Goal: Information Seeking & Learning: Learn about a topic

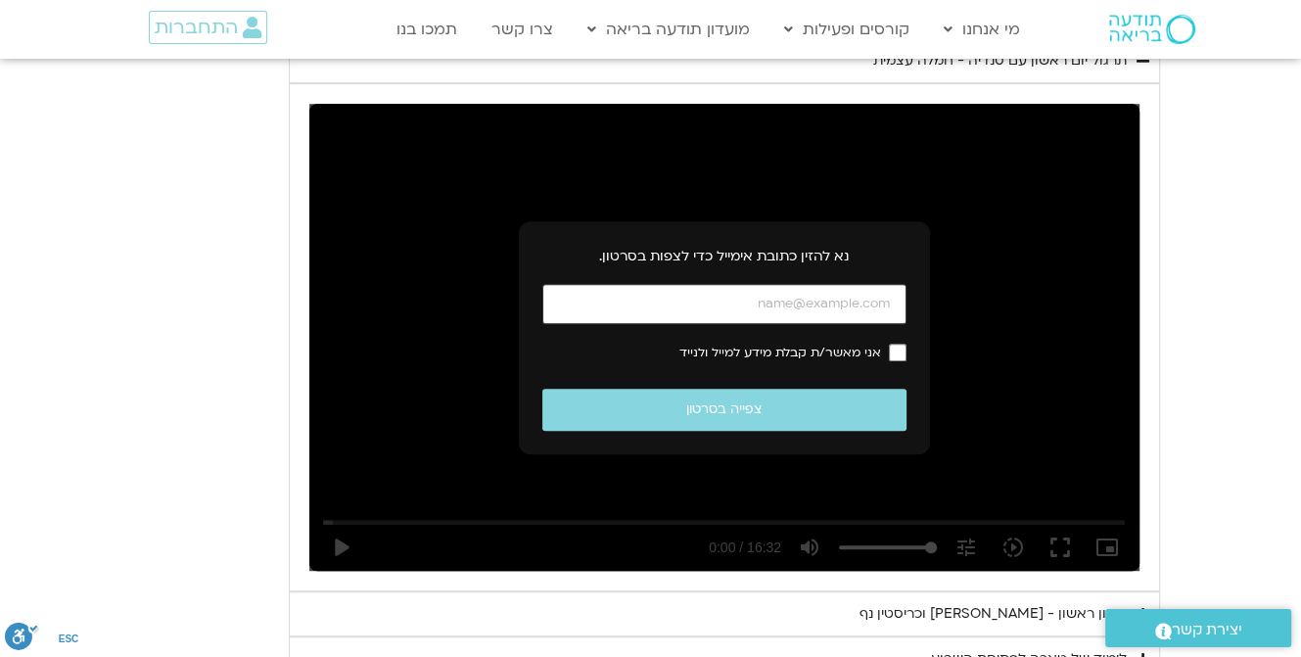
click at [679, 300] on input "כתובת אימייל" at bounding box center [725, 304] width 364 height 40
type input "[EMAIL_ADDRESS][DOMAIN_NAME]"
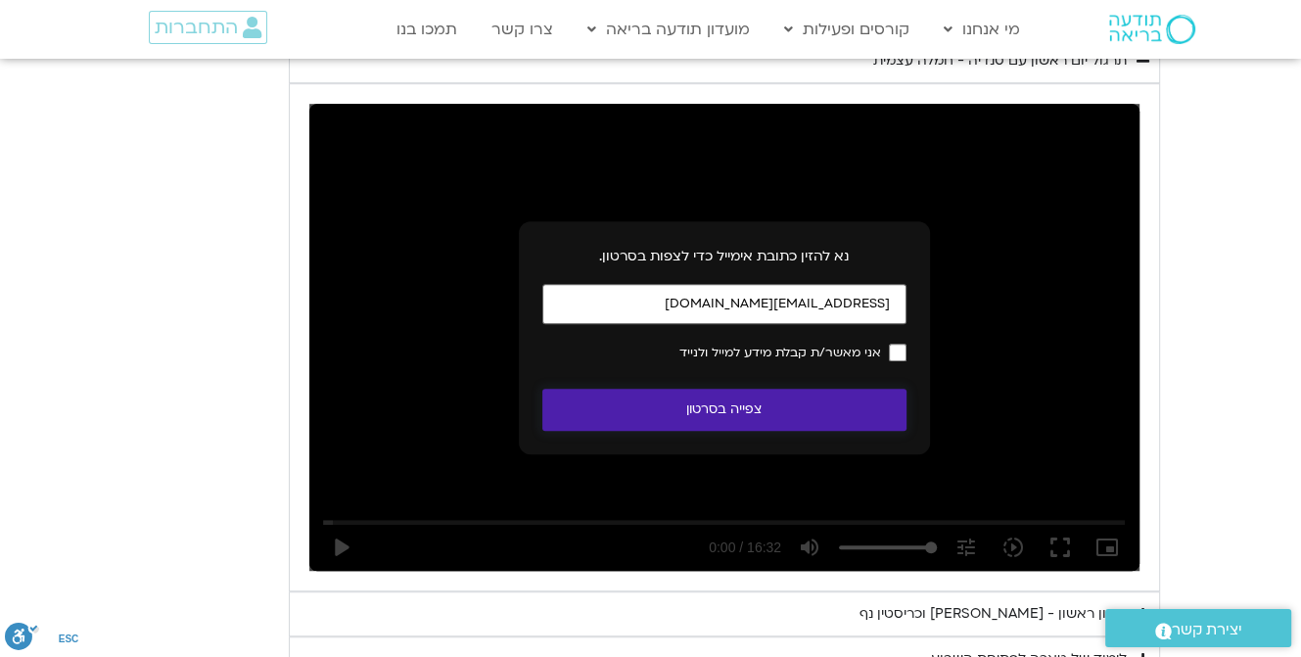
click at [726, 402] on button "צפייה בסרטון" at bounding box center [725, 410] width 364 height 42
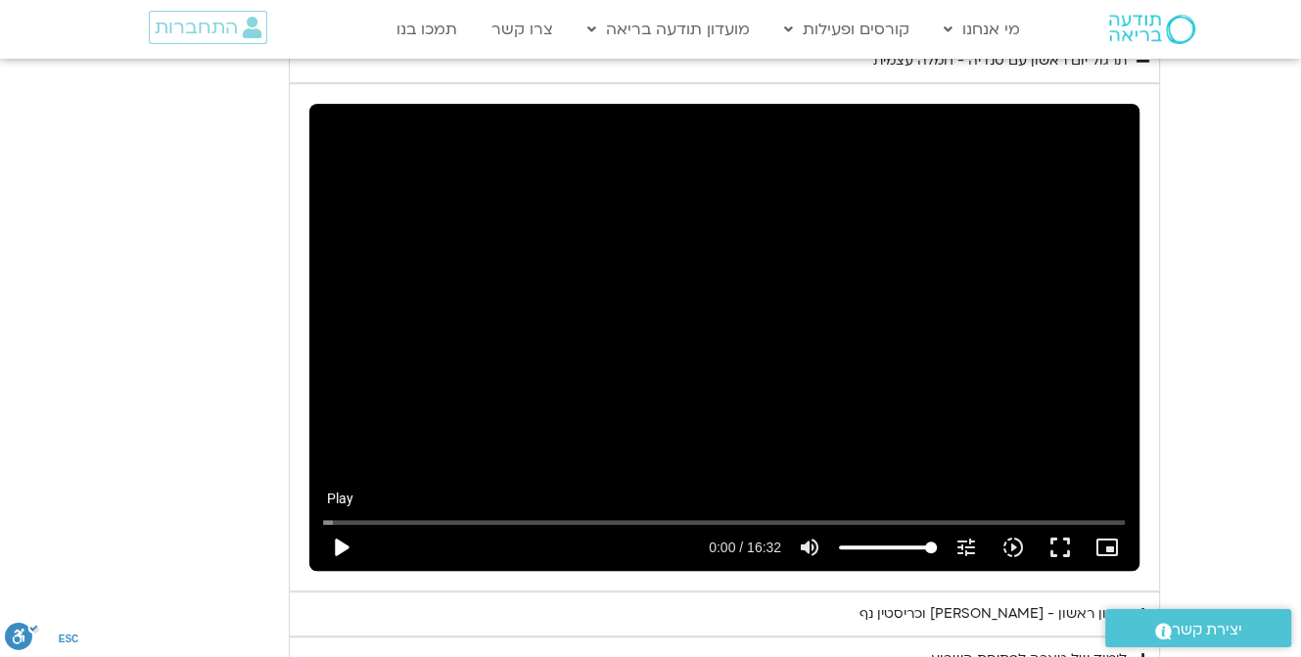
click at [337, 540] on button "play_arrow" at bounding box center [340, 547] width 47 height 47
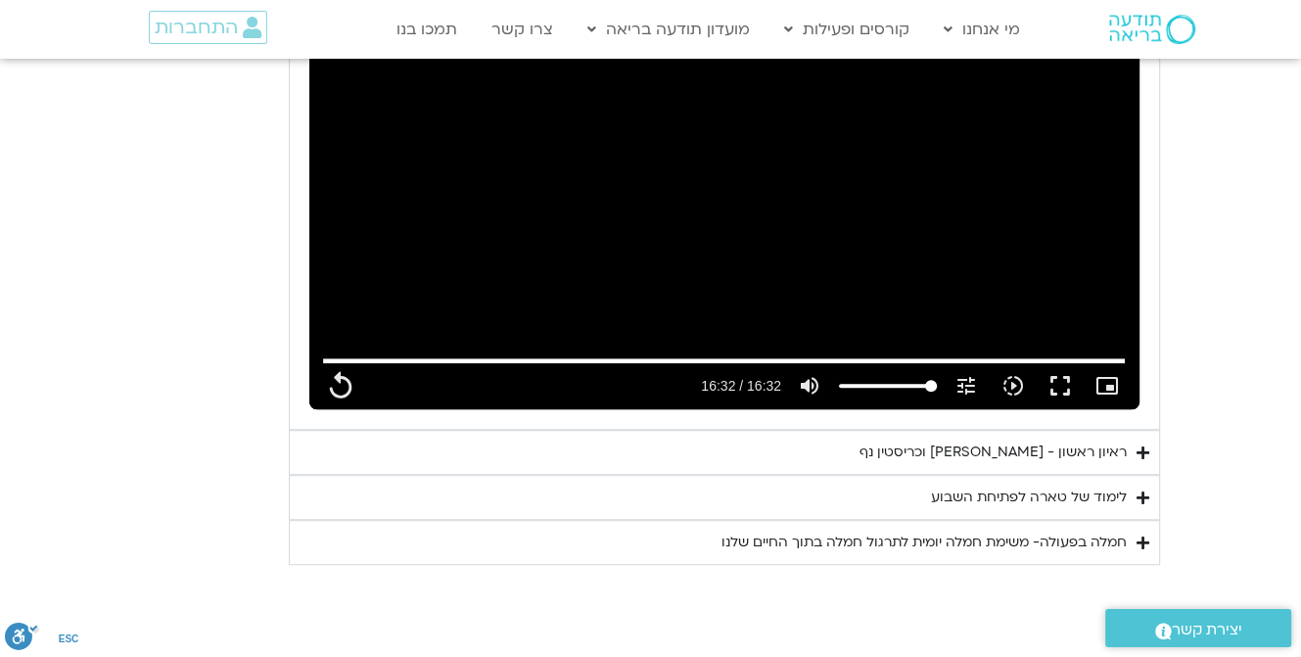
scroll to position [1276, 0]
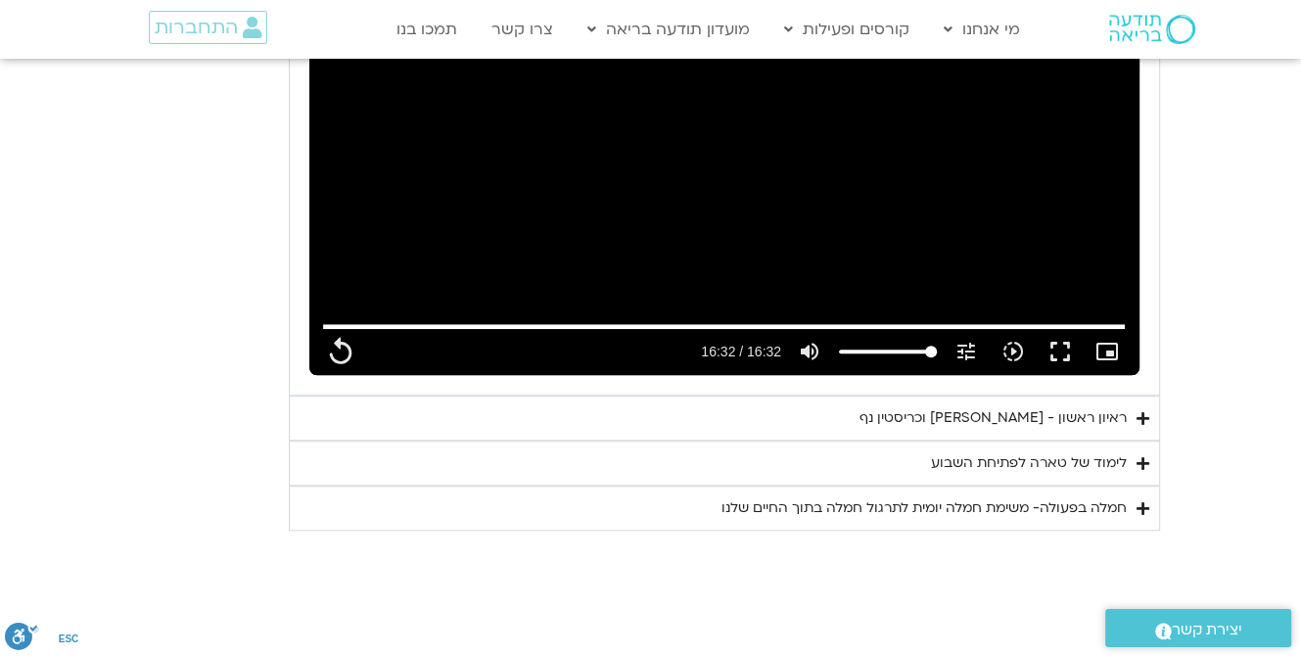
click at [973, 413] on div "ראיון ראשון - [PERSON_NAME] וכריסטין נף" at bounding box center [993, 418] width 267 height 24
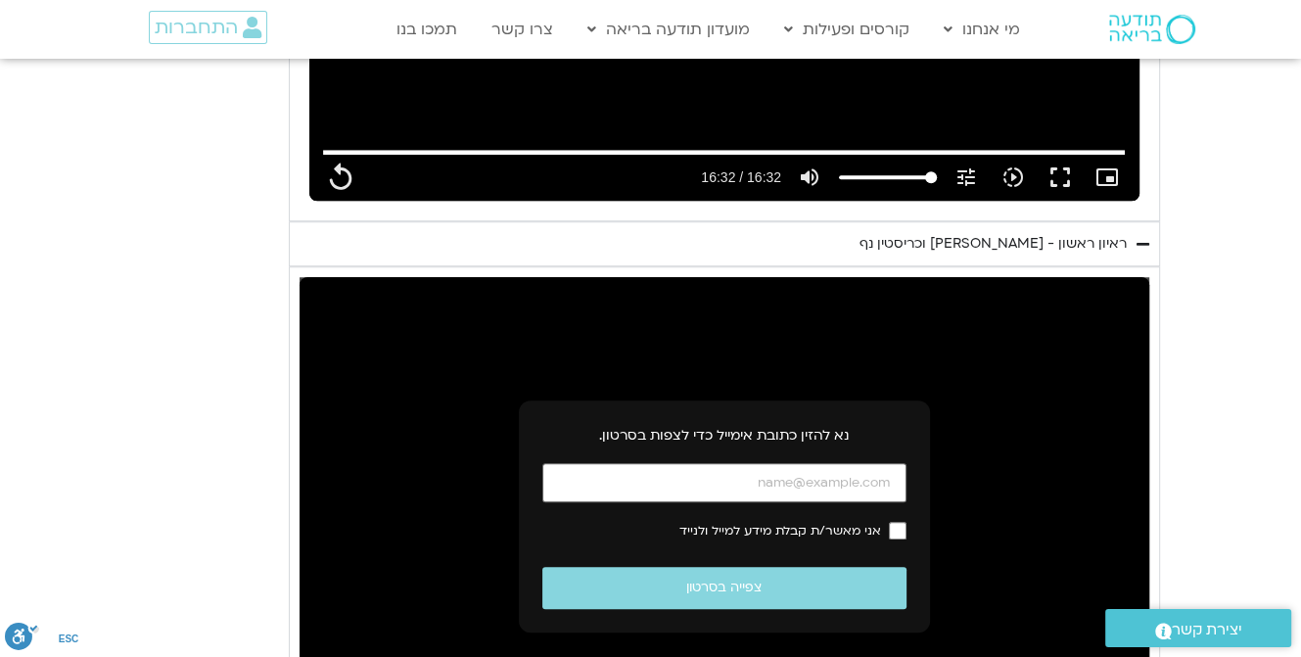
scroll to position [1472, 0]
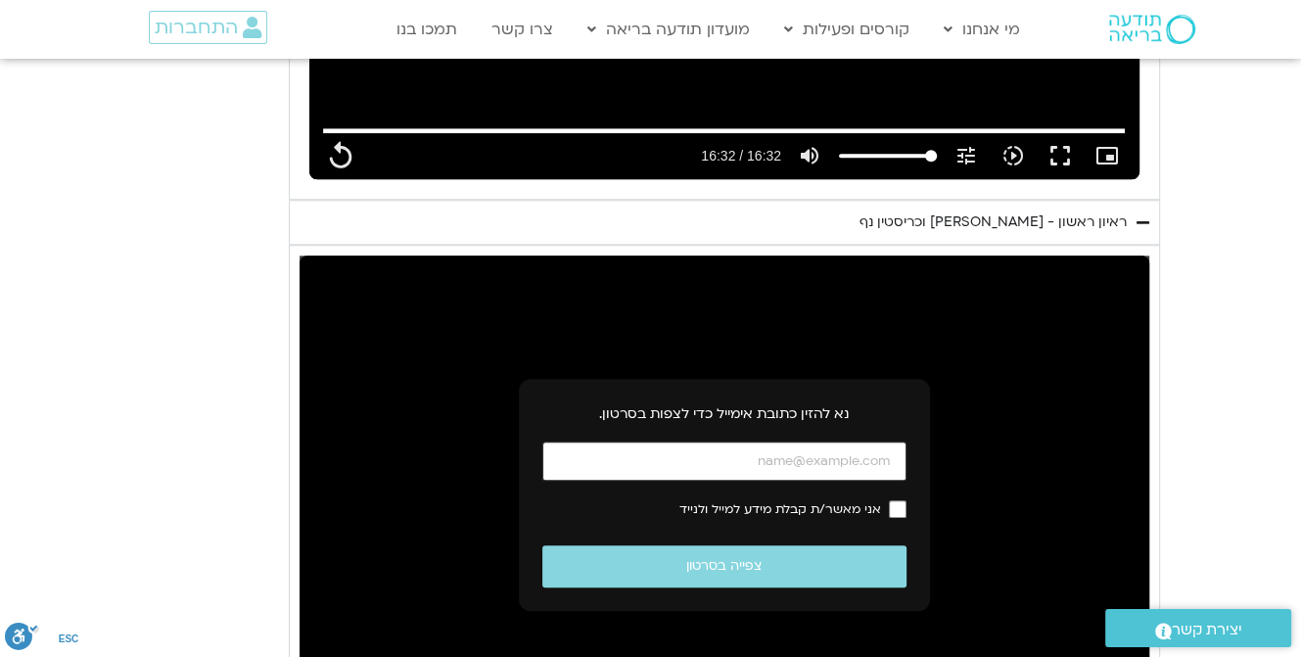
click at [764, 461] on input "כתובת אימייל" at bounding box center [725, 462] width 364 height 40
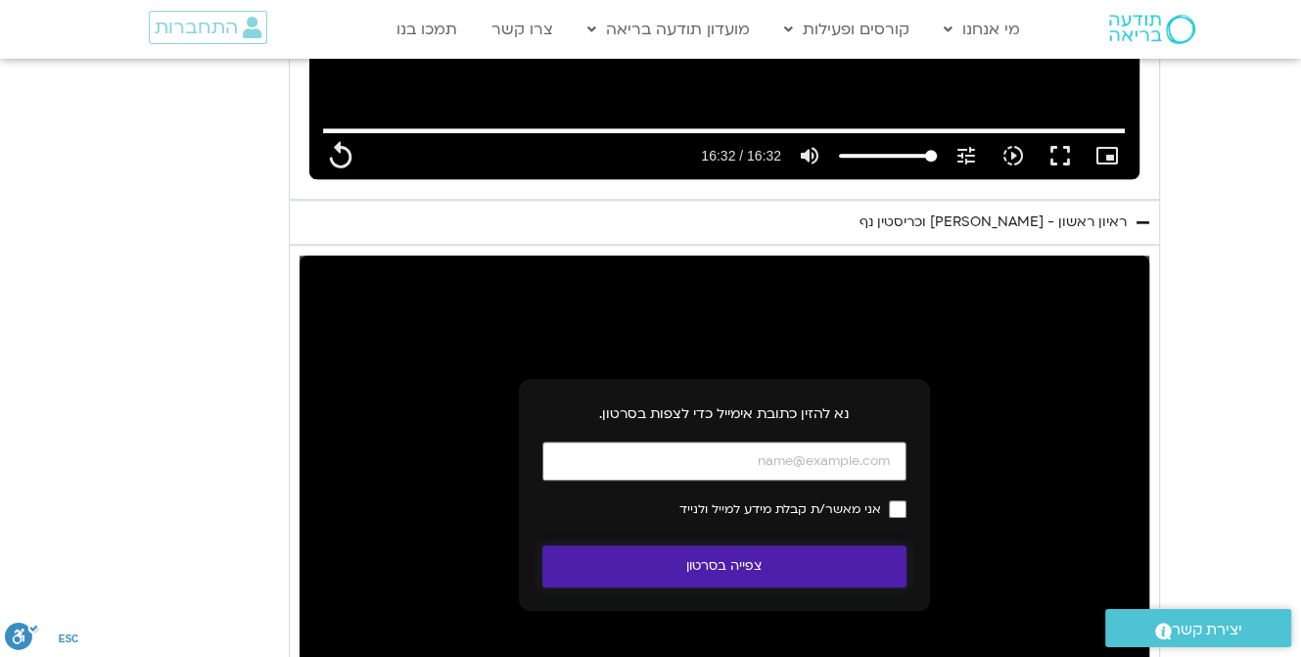
click at [721, 555] on button "צפייה בסרטון" at bounding box center [725, 566] width 364 height 42
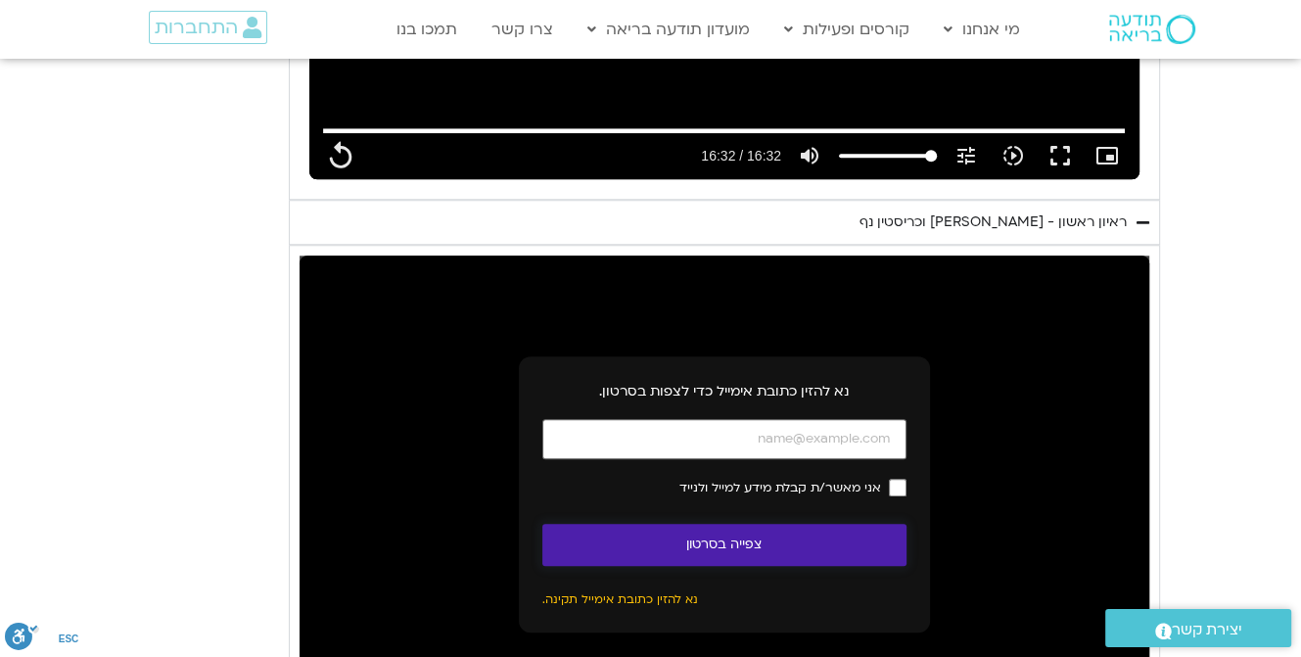
click at [736, 533] on button "צפייה בסרטון" at bounding box center [725, 545] width 364 height 42
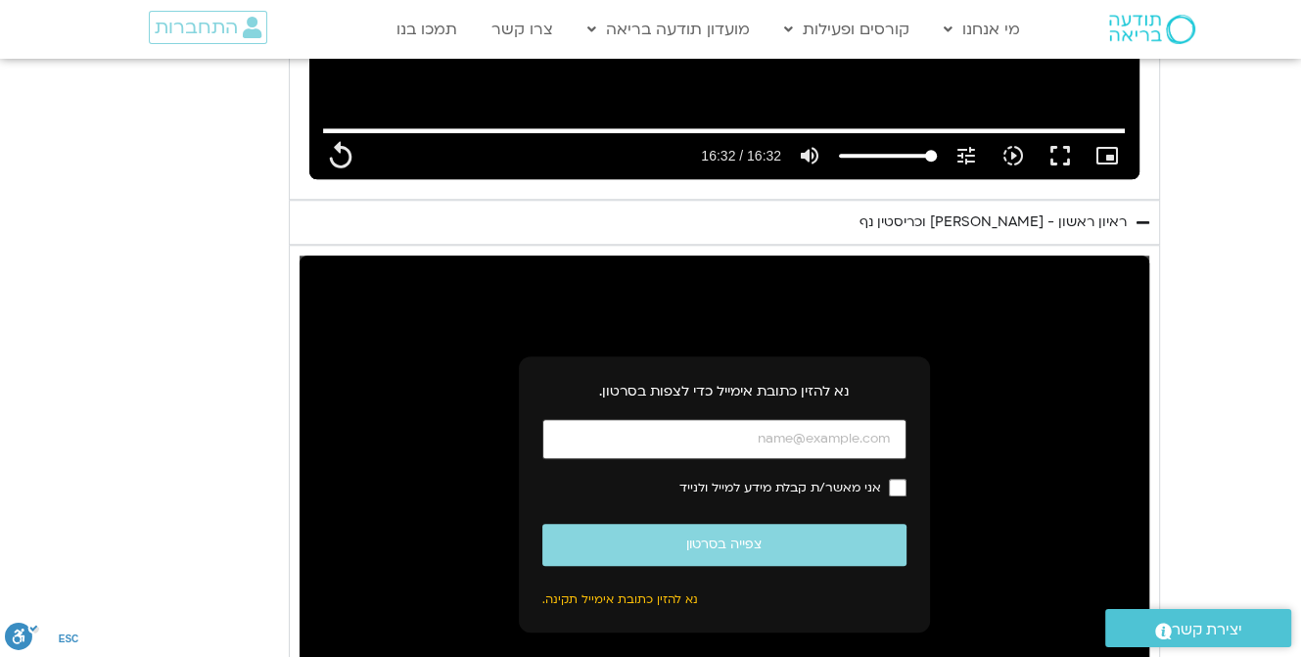
click at [723, 446] on input "כתובת אימייל" at bounding box center [725, 439] width 364 height 40
type input "992.52"
type input "[EMAIL_ADDRESS][DOMAIN_NAME]"
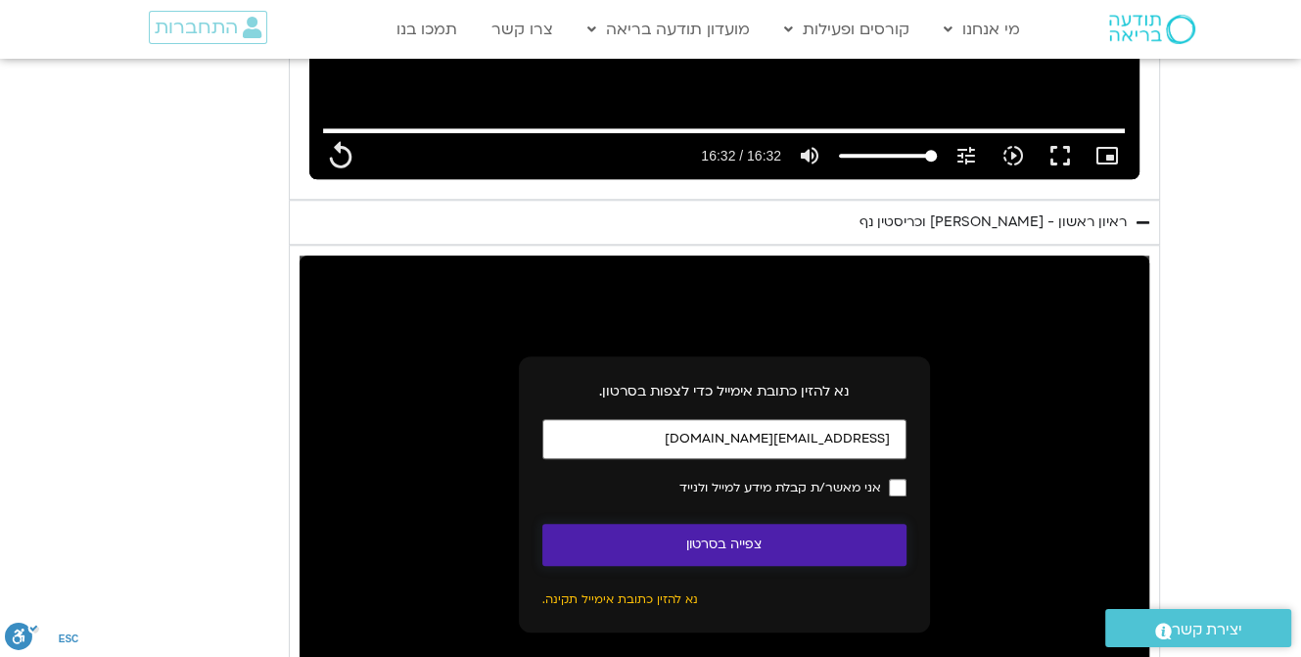
click at [721, 534] on button "צפייה בסרטון" at bounding box center [725, 545] width 364 height 42
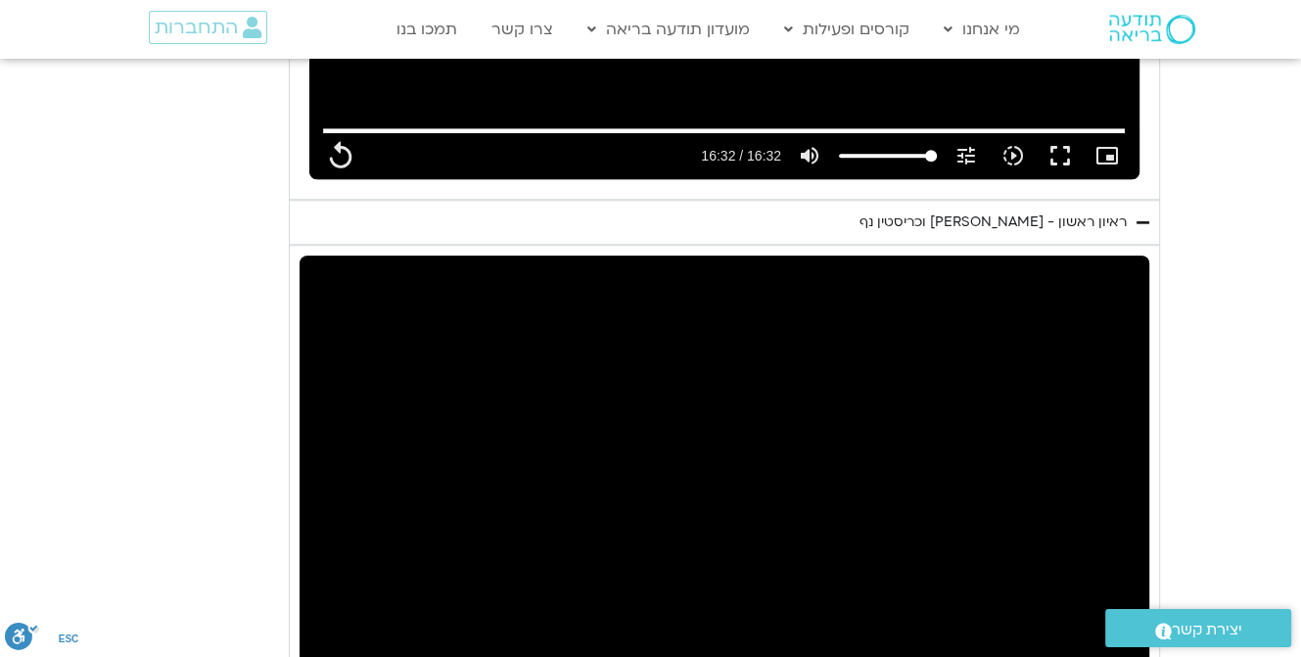
scroll to position [1570, 0]
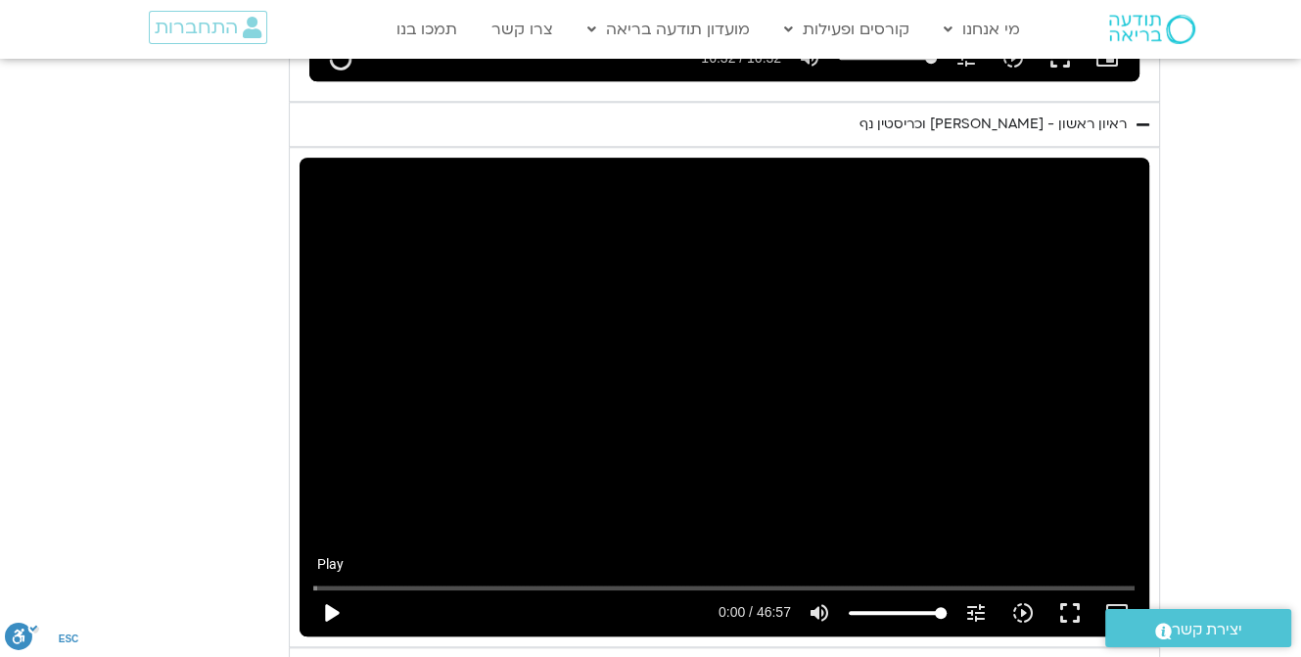
click at [322, 607] on button "play_arrow" at bounding box center [330, 613] width 47 height 47
type input "992.52"
type input "0.074269"
type input "992.52"
type input "0.207645"
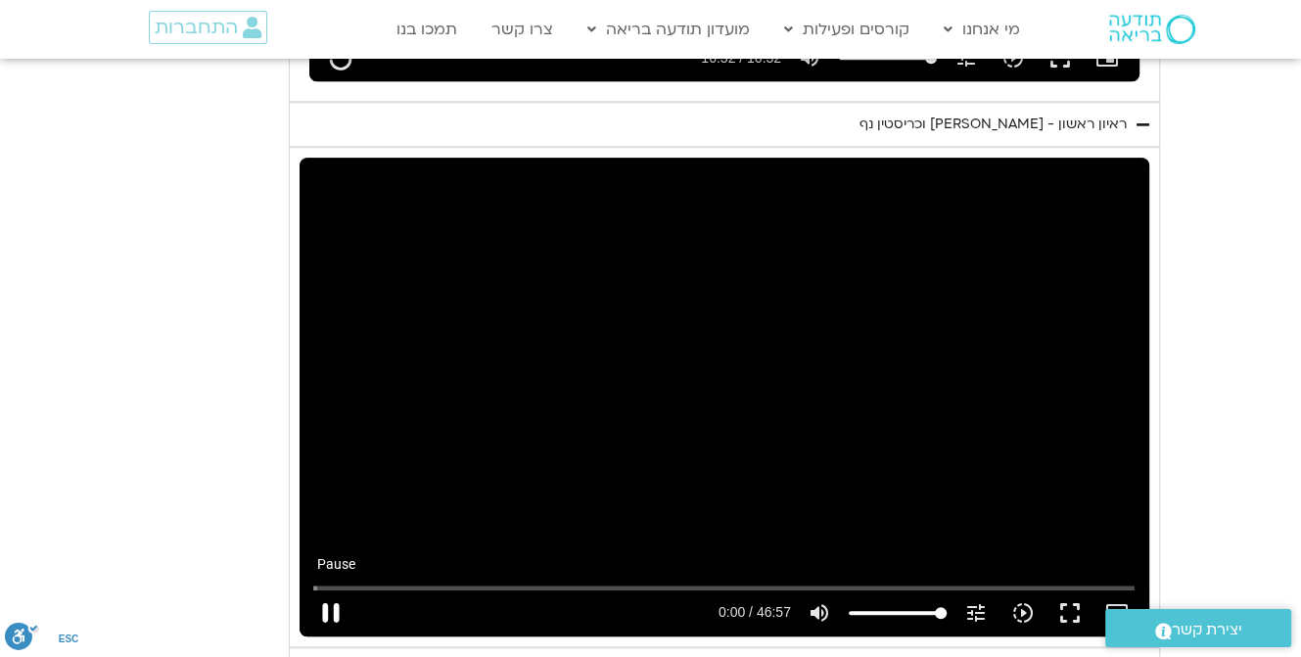
type input "992.52"
type input "0.346451"
type input "992.52"
type input "0.473062"
type input "992.52"
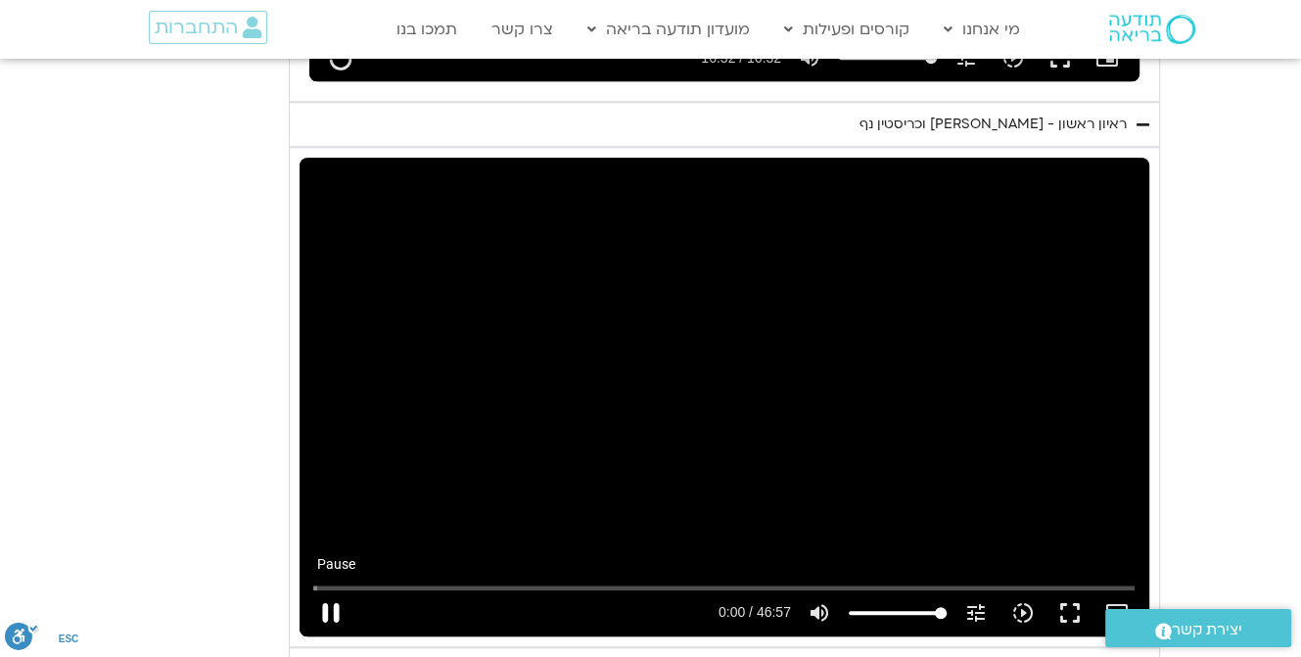
type input "0.604516"
type input "992.52"
type input "0.739562"
type input "992.52"
type input "0.872597"
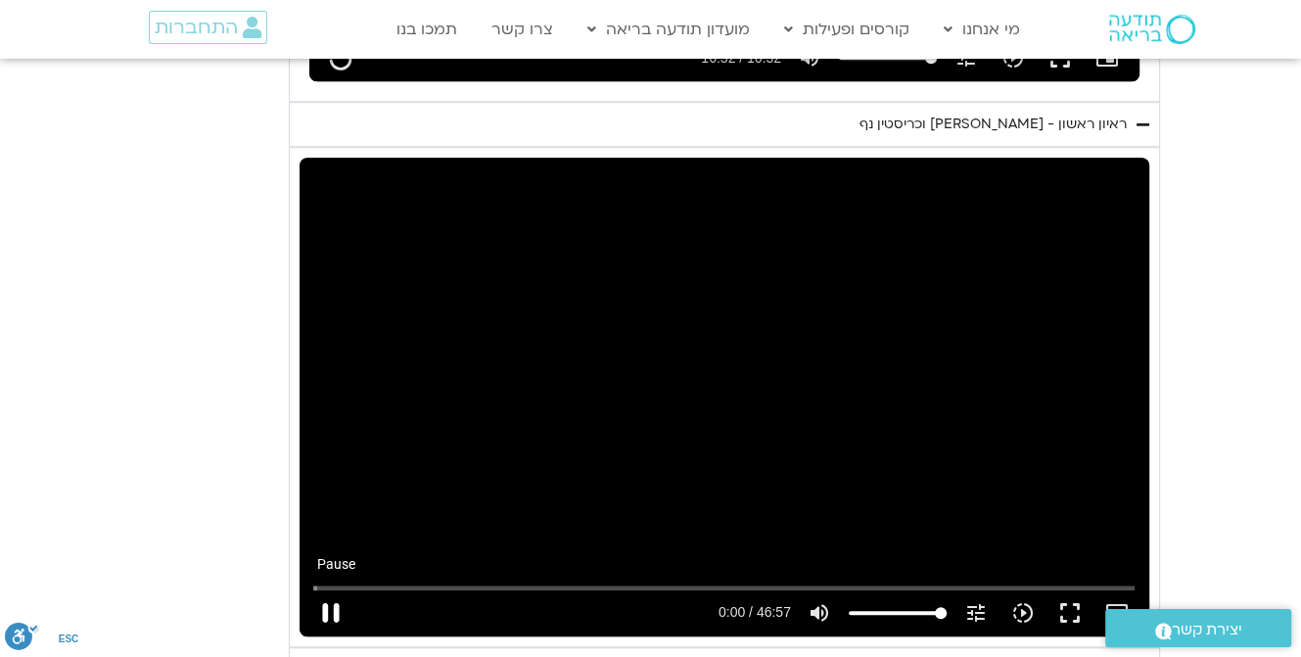
type input "992.52"
type input "1.002686"
type input "992.52"
type input "1.140166"
type input "992.52"
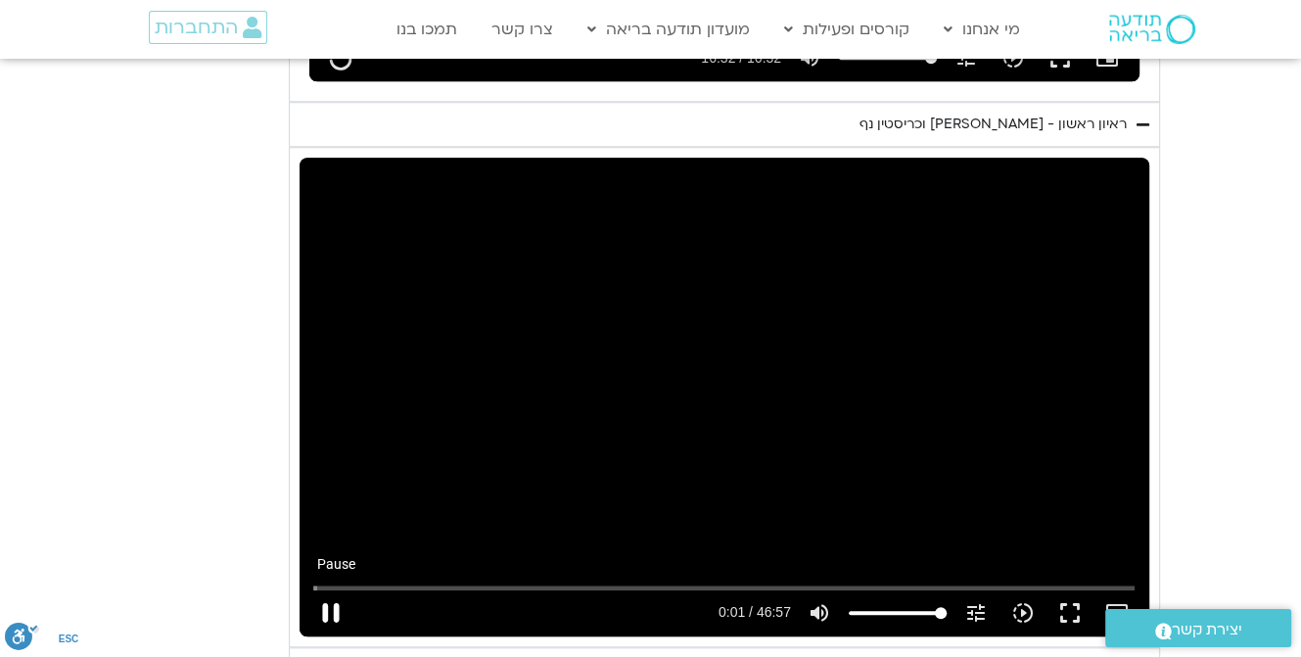
type input "1.274171"
type input "992.52"
type input "1.417627"
type input "992.52"
type input "1.544755"
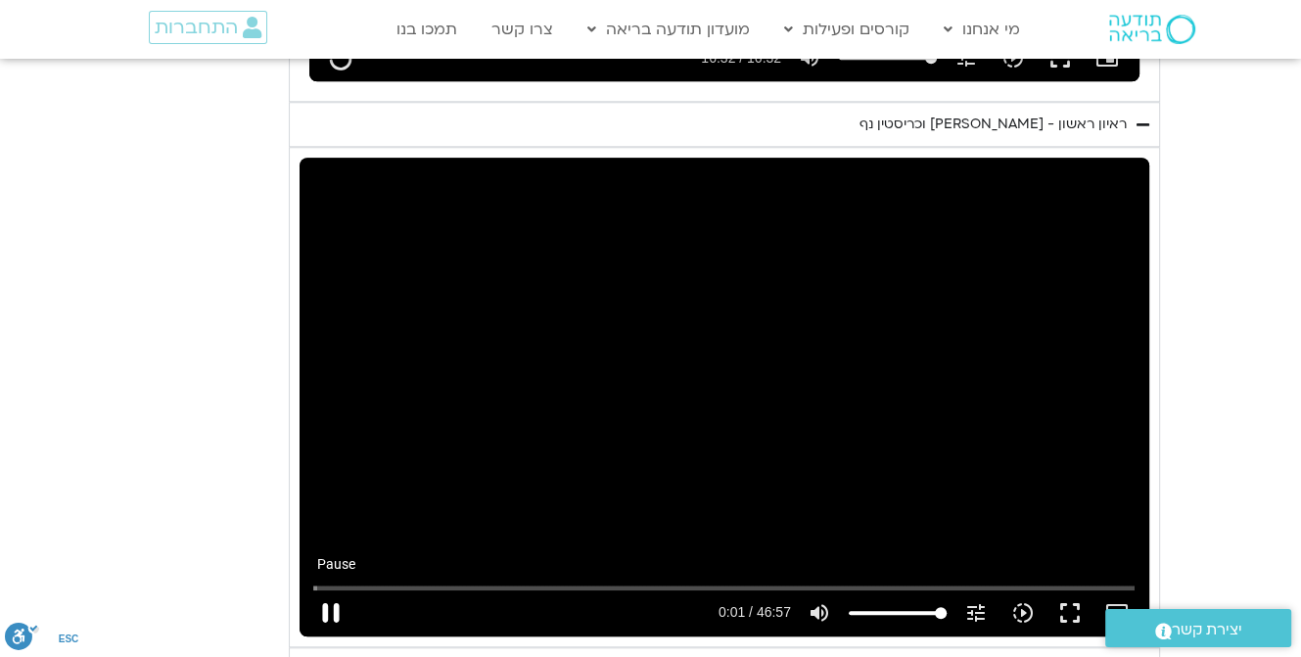
type input "992.52"
type input "1.672311"
type input "992.52"
type input "1.808351"
type input "992.52"
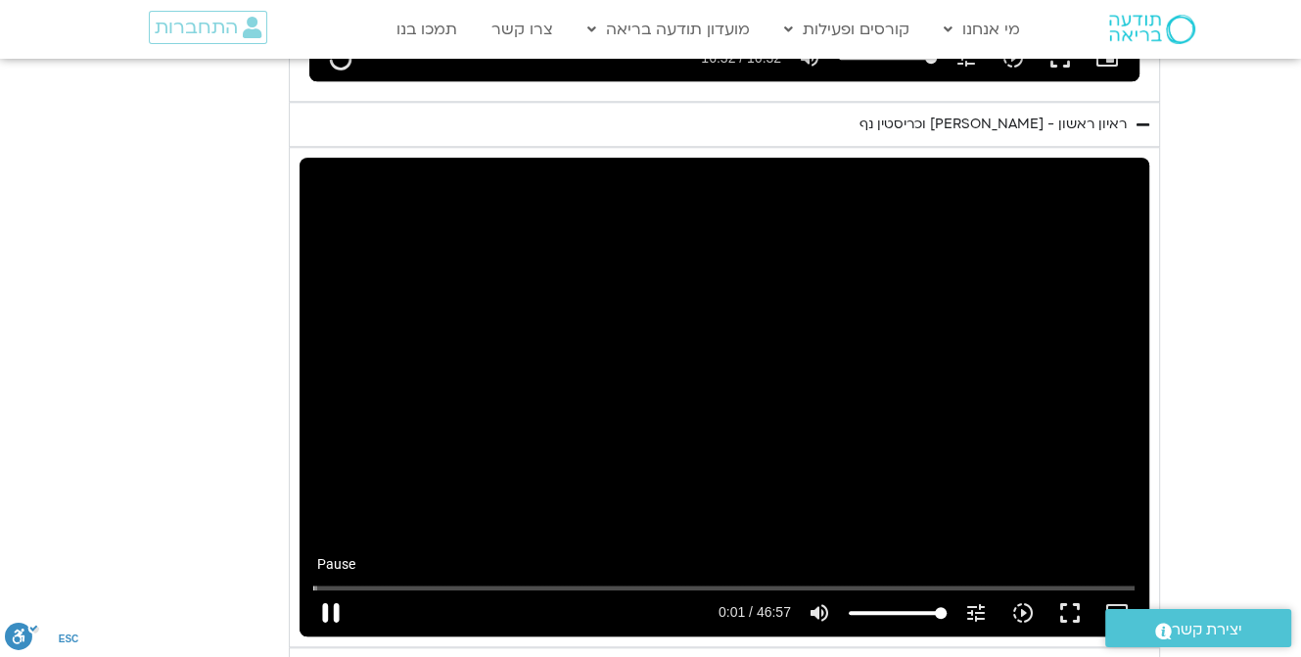
type input "1.940407"
type input "992.52"
type input "2.075388"
type input "992.52"
type input "2.207022"
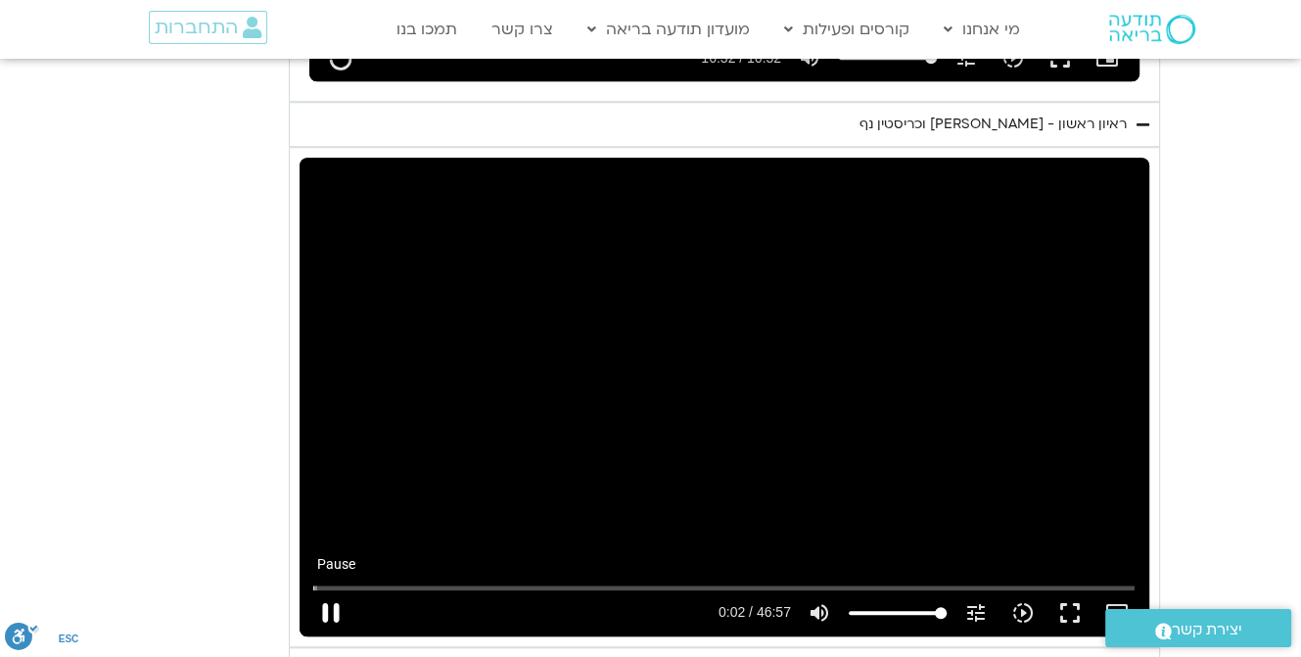
type input "992.52"
type input "2.342187"
type input "992.52"
type input "2.47605"
type input "992.52"
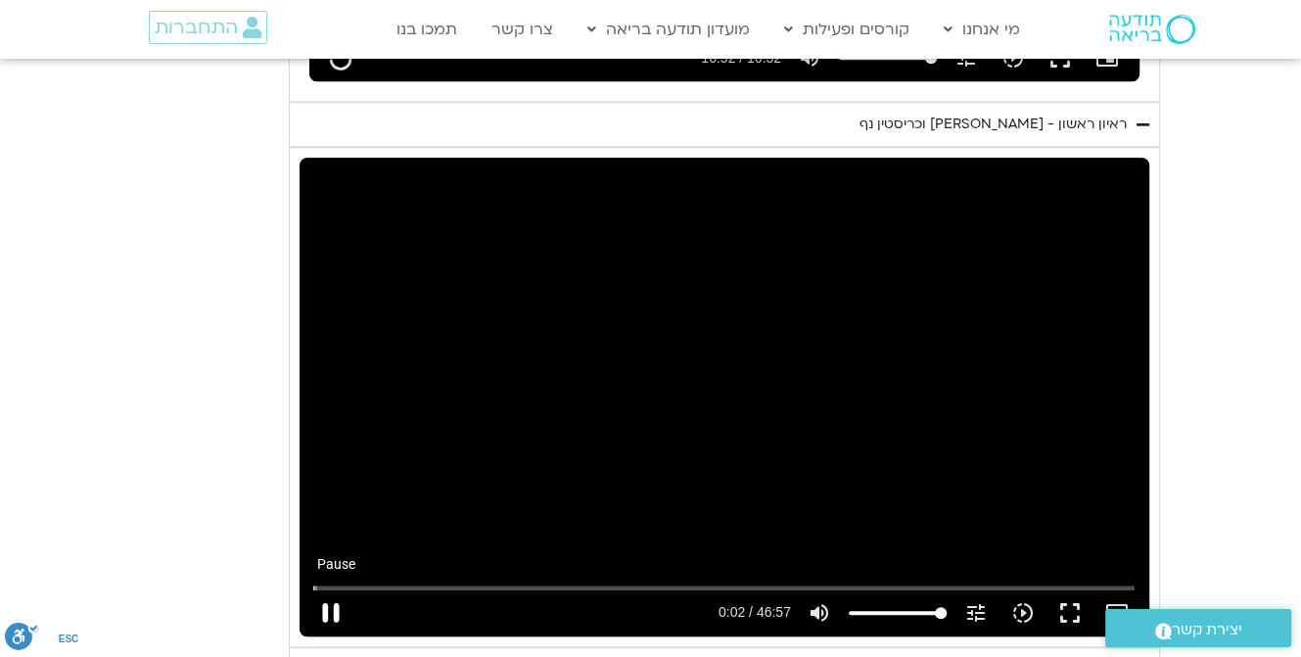
type input "2.60196"
type input "992.52"
type input "2.727946"
type input "992.52"
type input "2.857303"
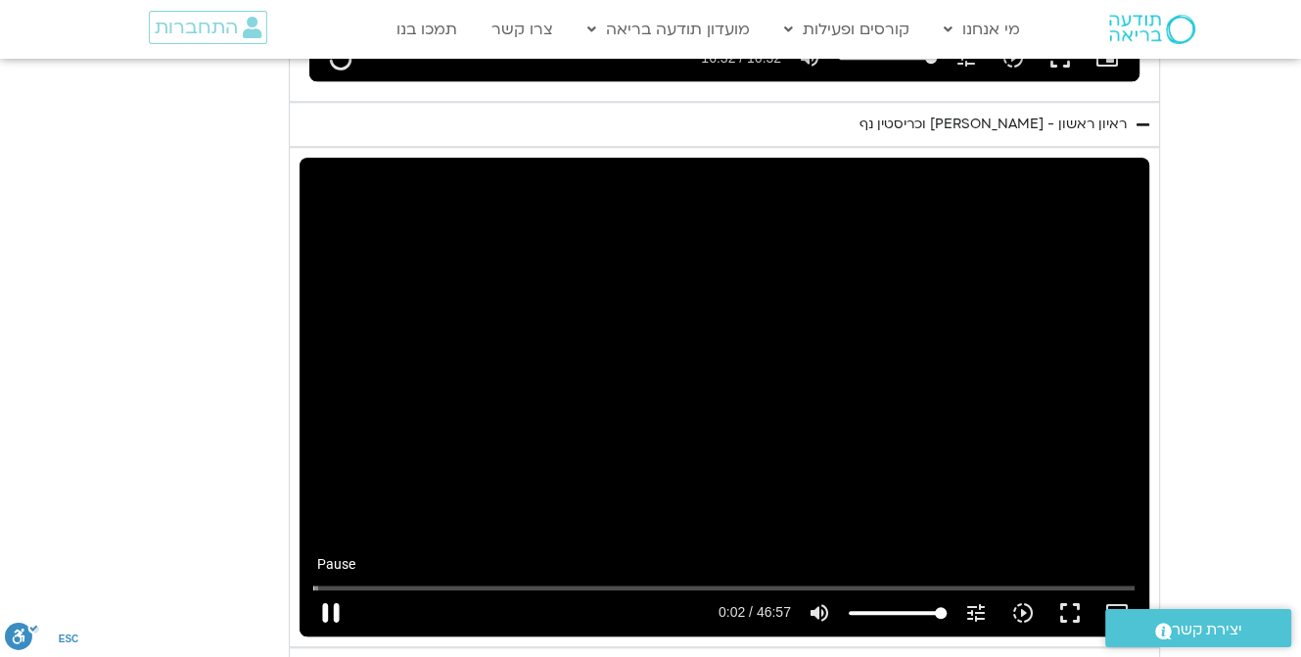
type input "992.52"
type input "2.993964"
type input "992.52"
type input "3.130179"
type input "992.52"
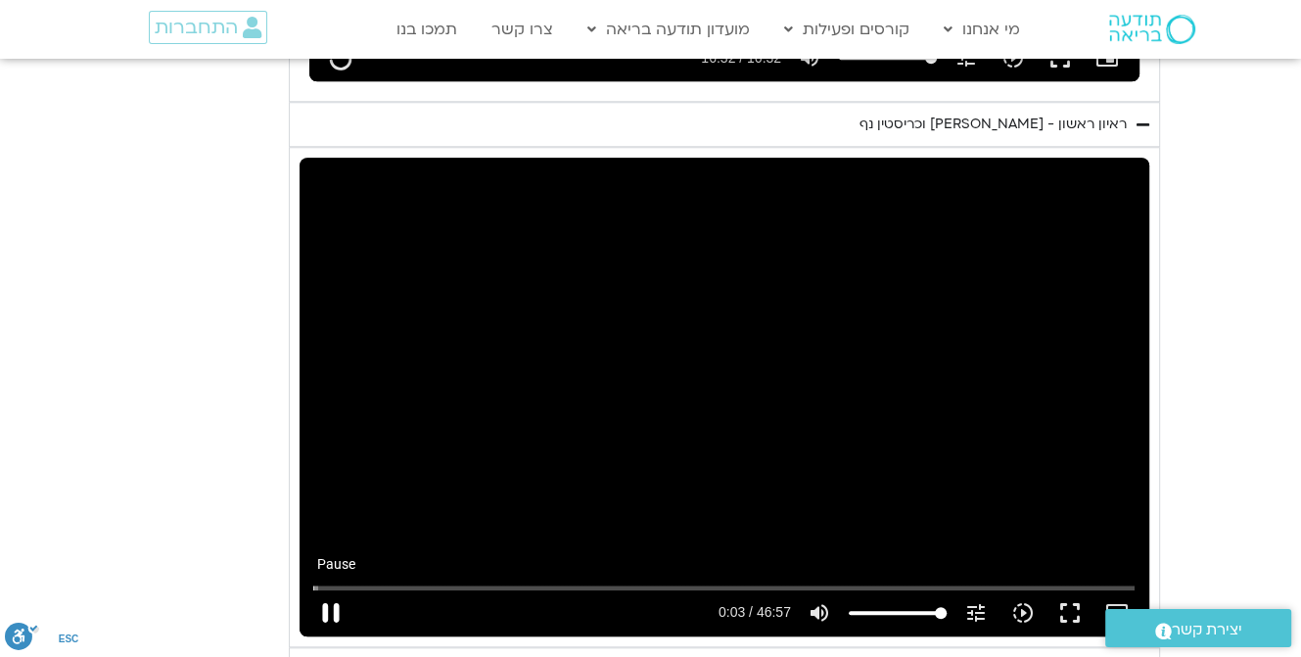
type input "3.300598"
type input "992.52"
type input "3.39761"
type input "992.52"
type input "3.528844"
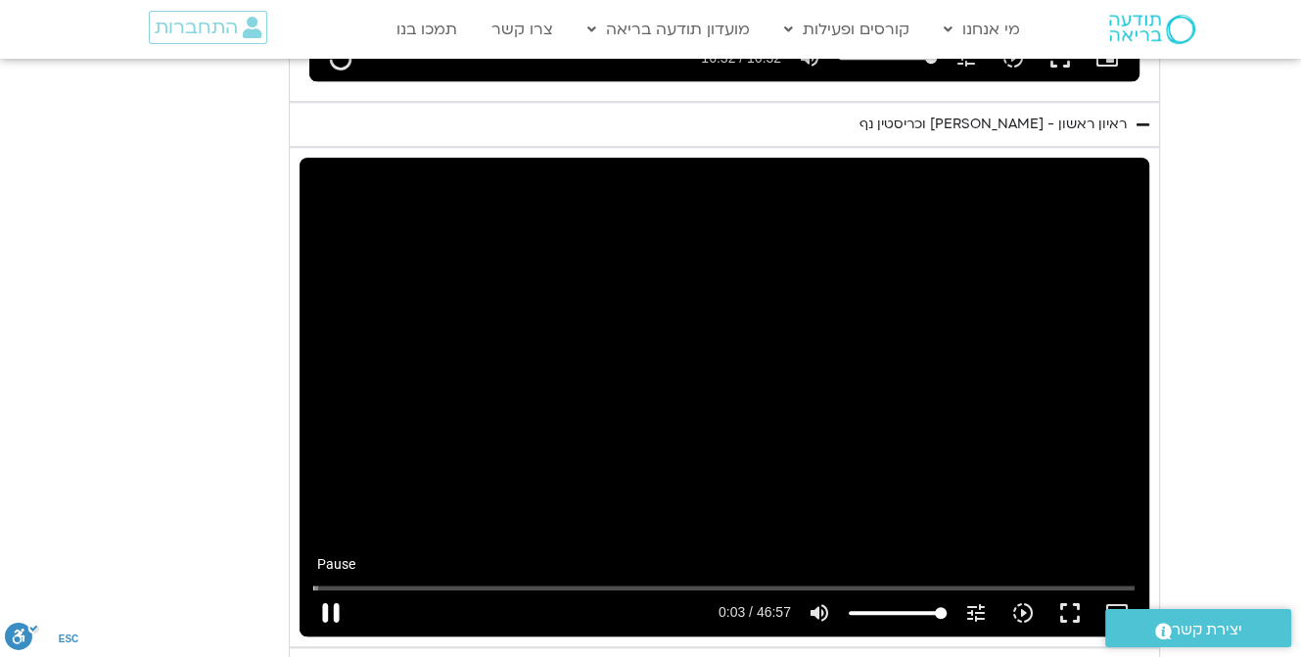
type input "992.52"
type input "3.654822"
type input "992.52"
type input "3.781711"
type input "992.52"
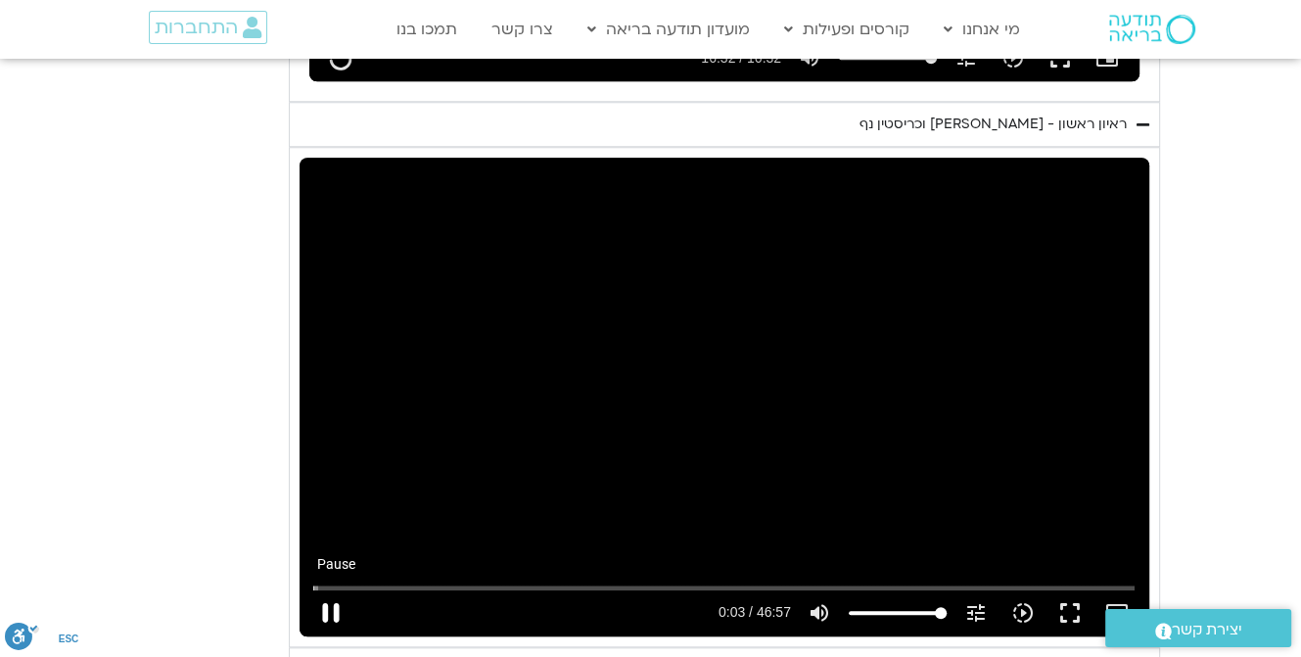
type input "3.912586"
type input "992.52"
type input "4.045668"
type input "992.52"
type input "4.24949"
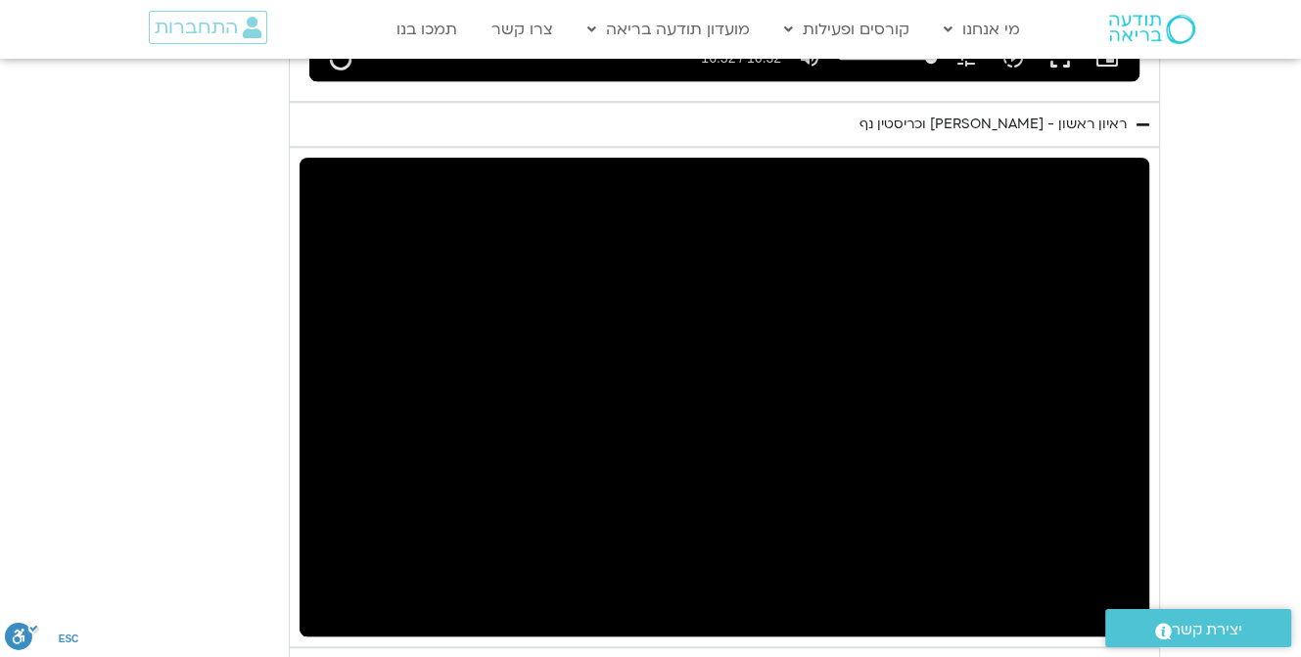
scroll to position [1668, 0]
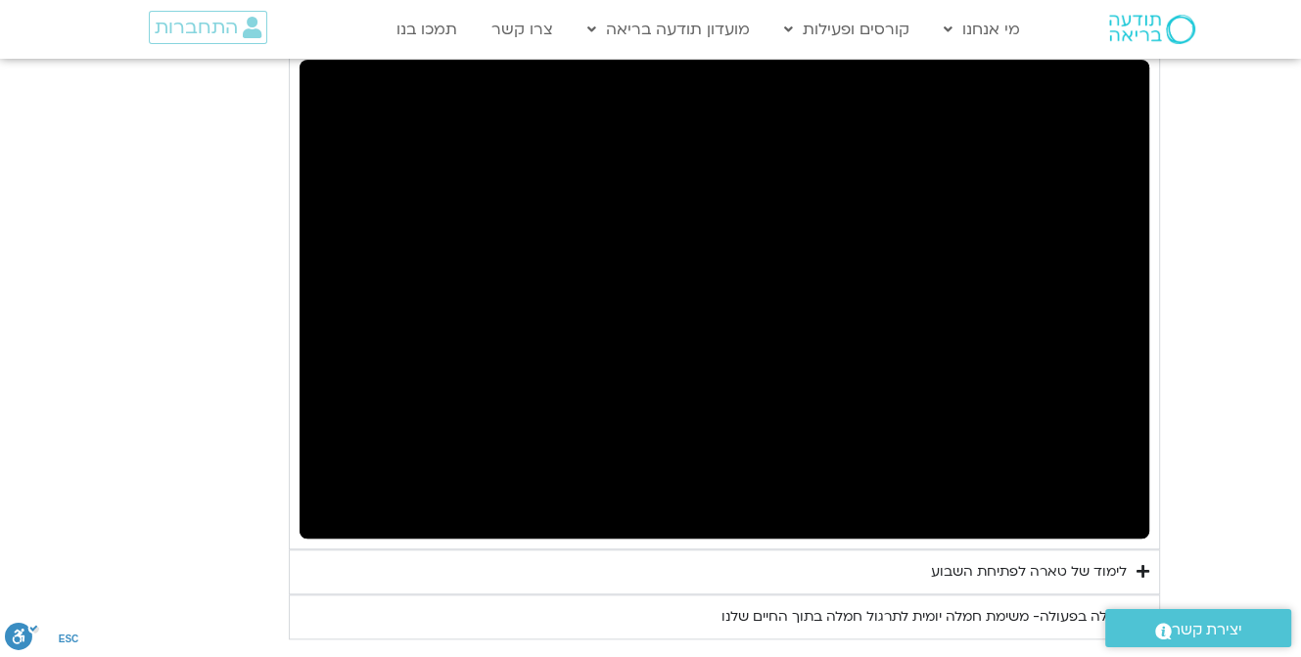
type input "992.52"
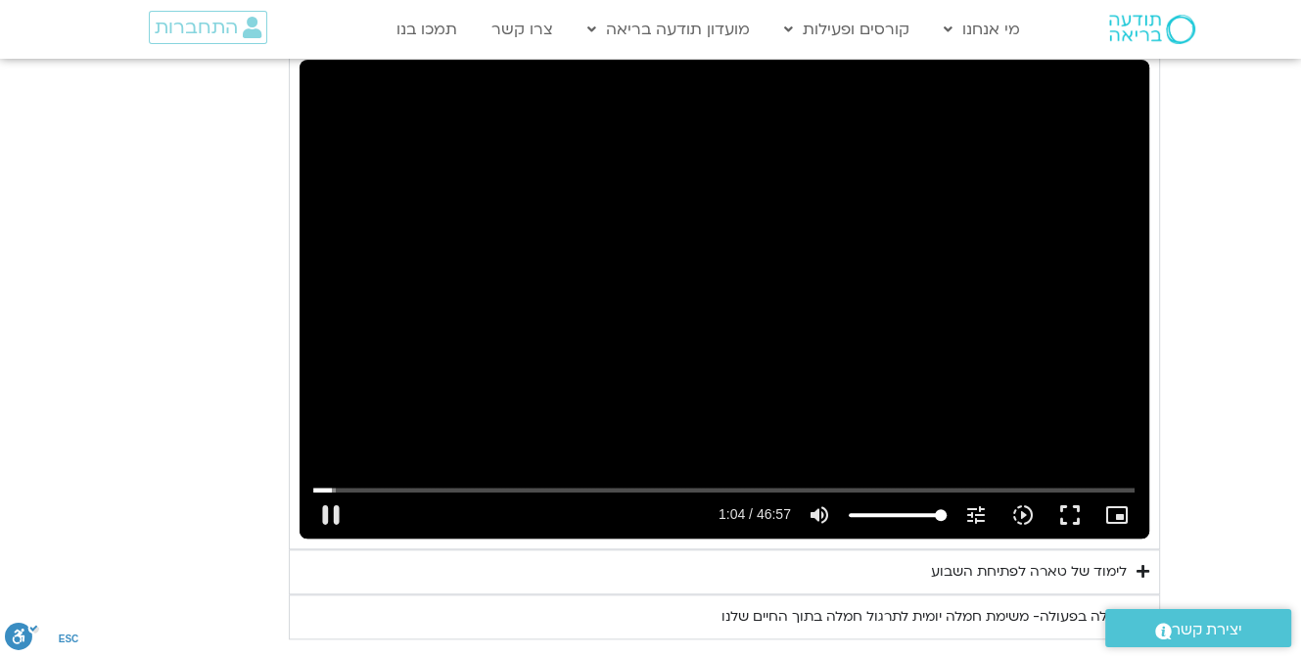
type input "64.985721"
type input "992.52"
type input "65.02382"
type input "992.52"
type input "65.243998"
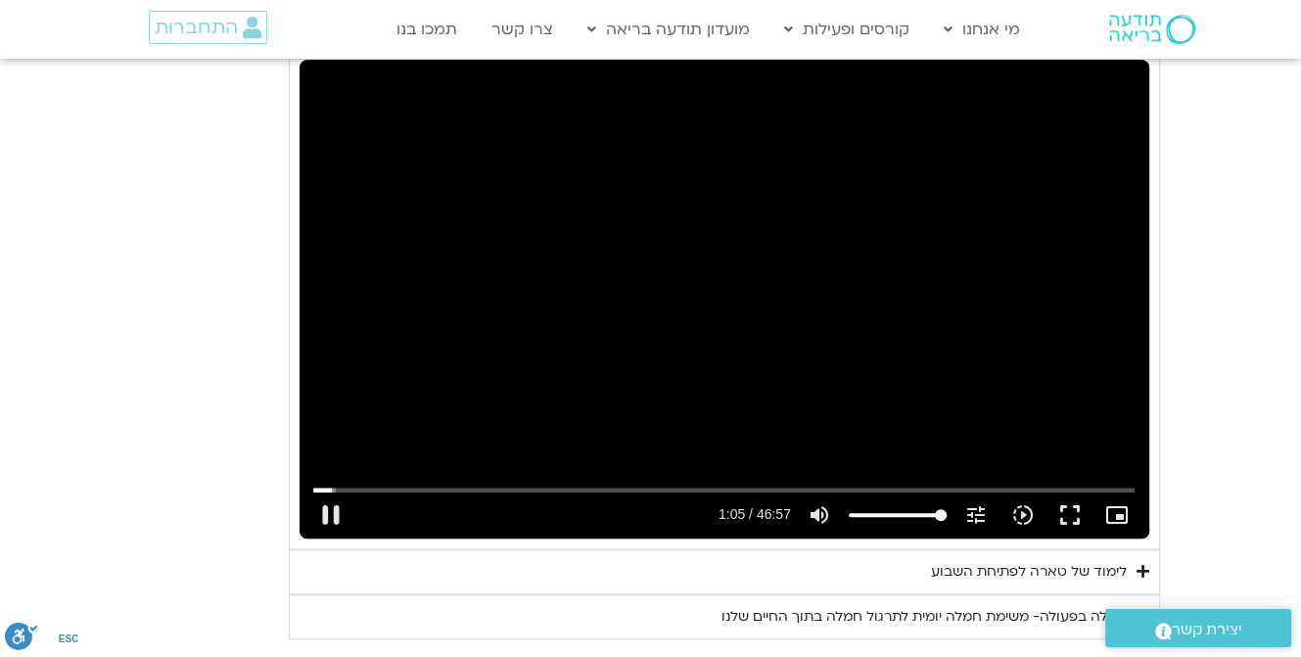
type input "992.52"
type input "65.312629"
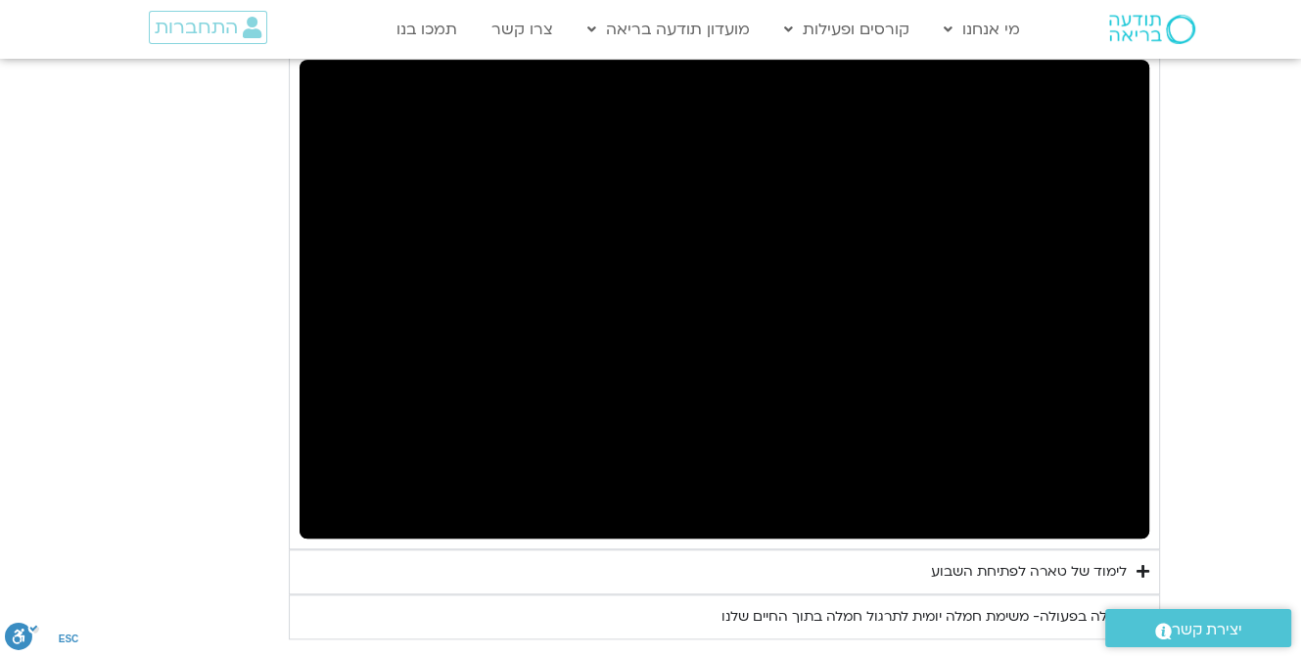
type input "992.52"
type input "66.56994"
type input "992.52"
type input "66.65224"
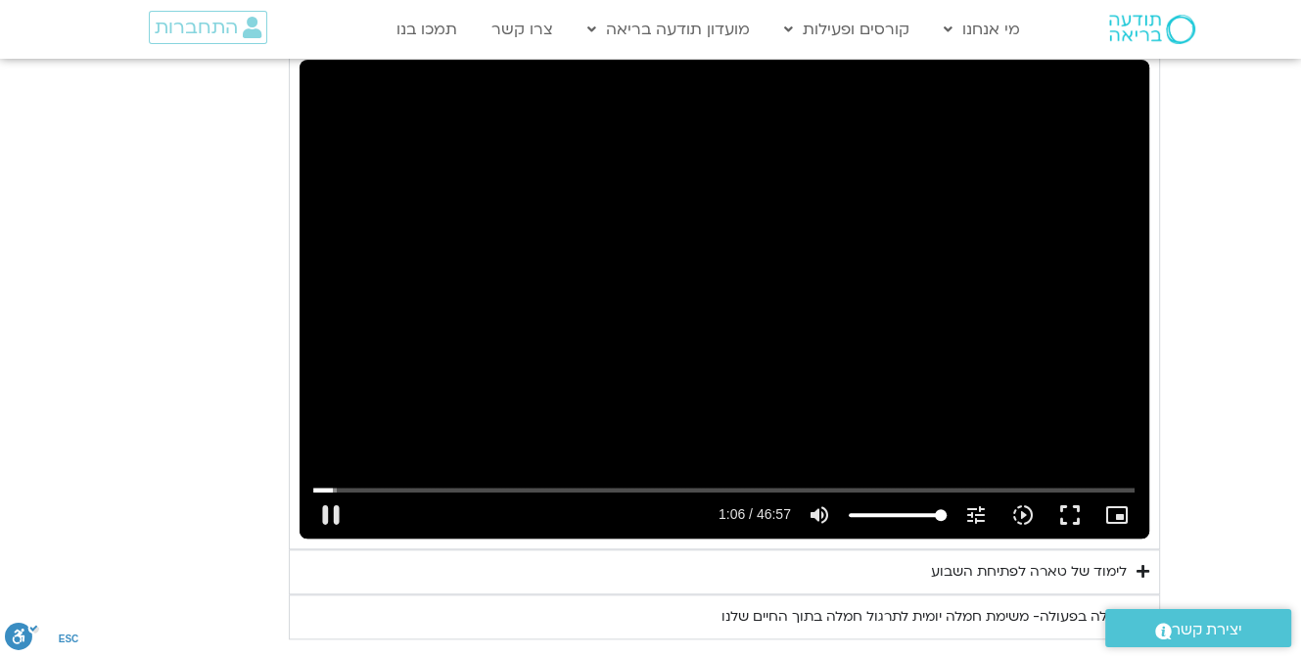
type input "992.52"
type input "66.787327"
type input "992.52"
type input "66.875082"
type input "992.52"
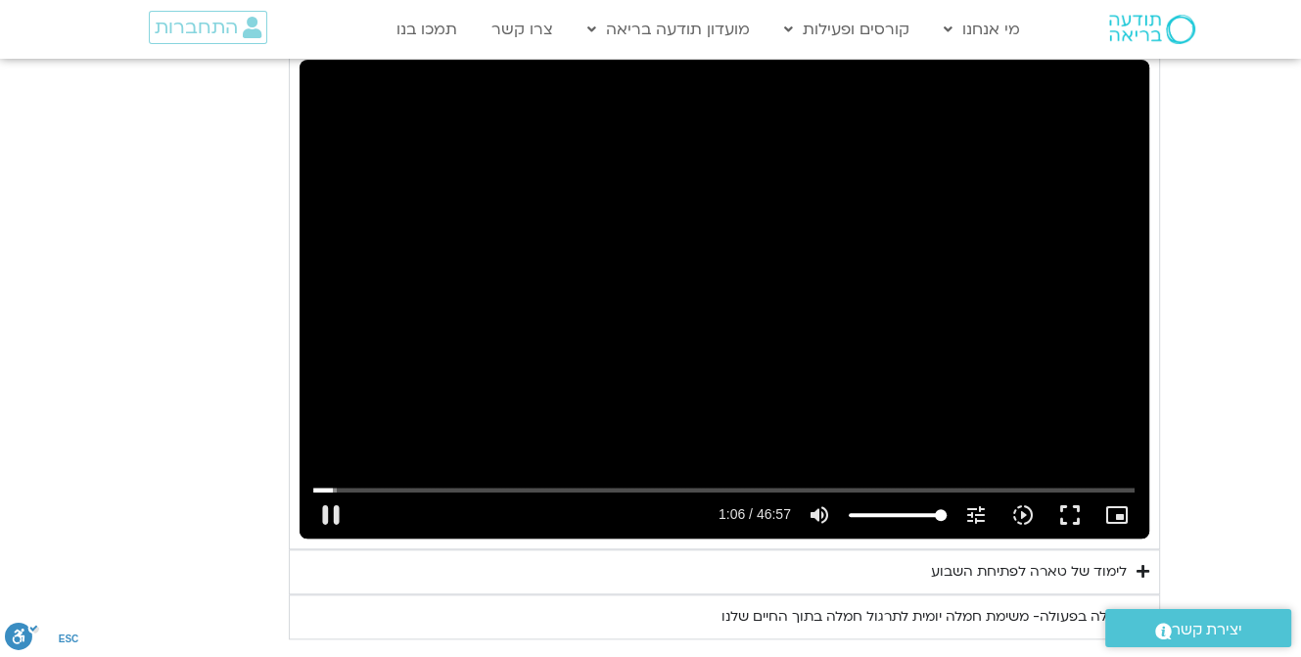
type input "67.003535"
type input "992.52"
type input "67.222896"
type input "992.52"
type input "67.355047"
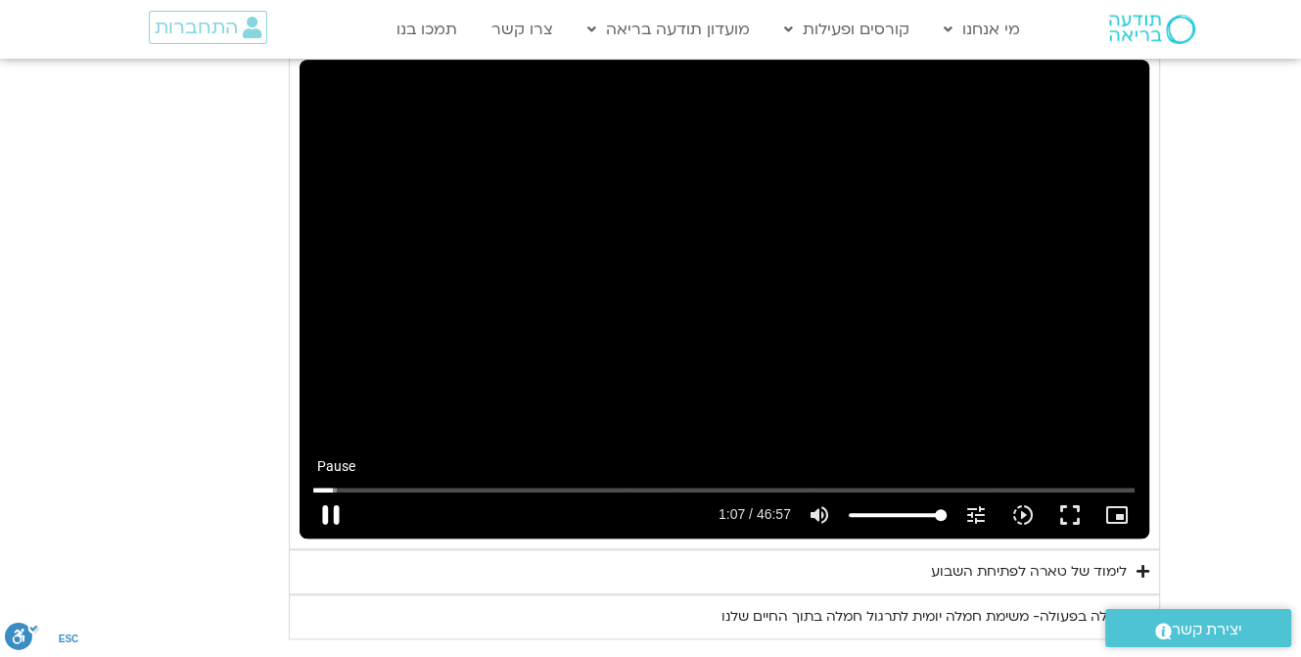
type input "992.52"
type input "67.395358"
type input "992.52"
type input "67.621324"
type input "992.52"
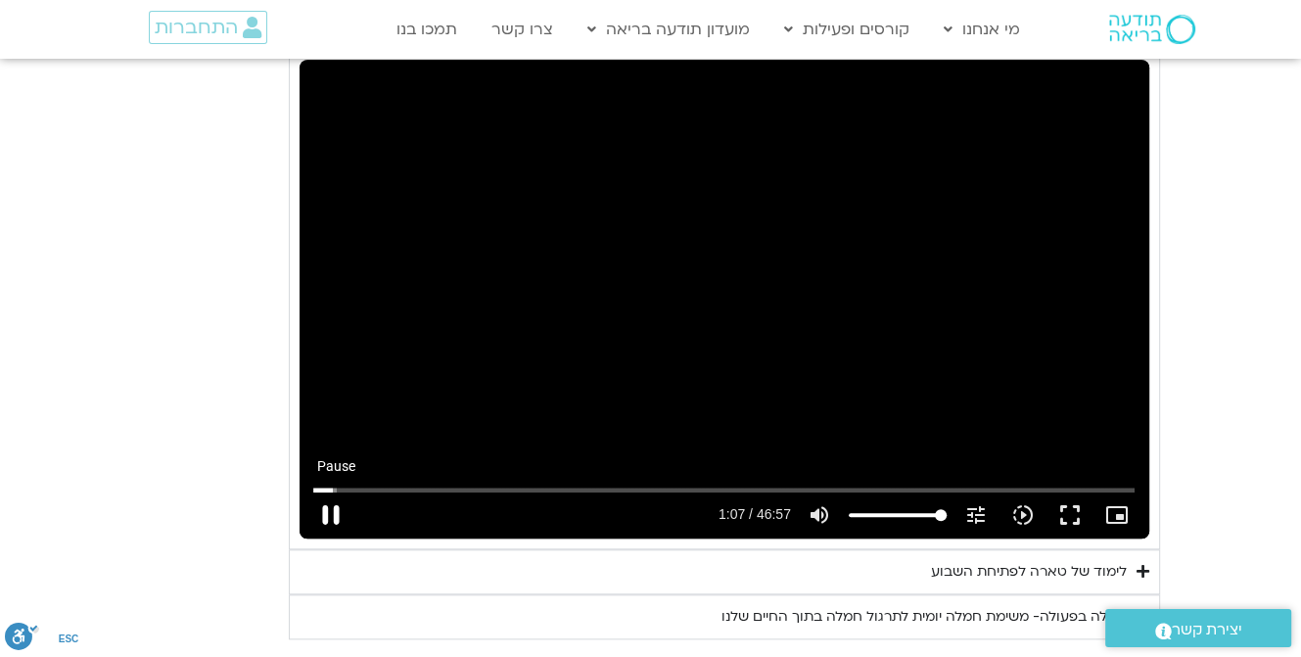
type input "67.708631"
type input "992.52"
type input "67.821482"
type input "992.52"
type input "67.947198"
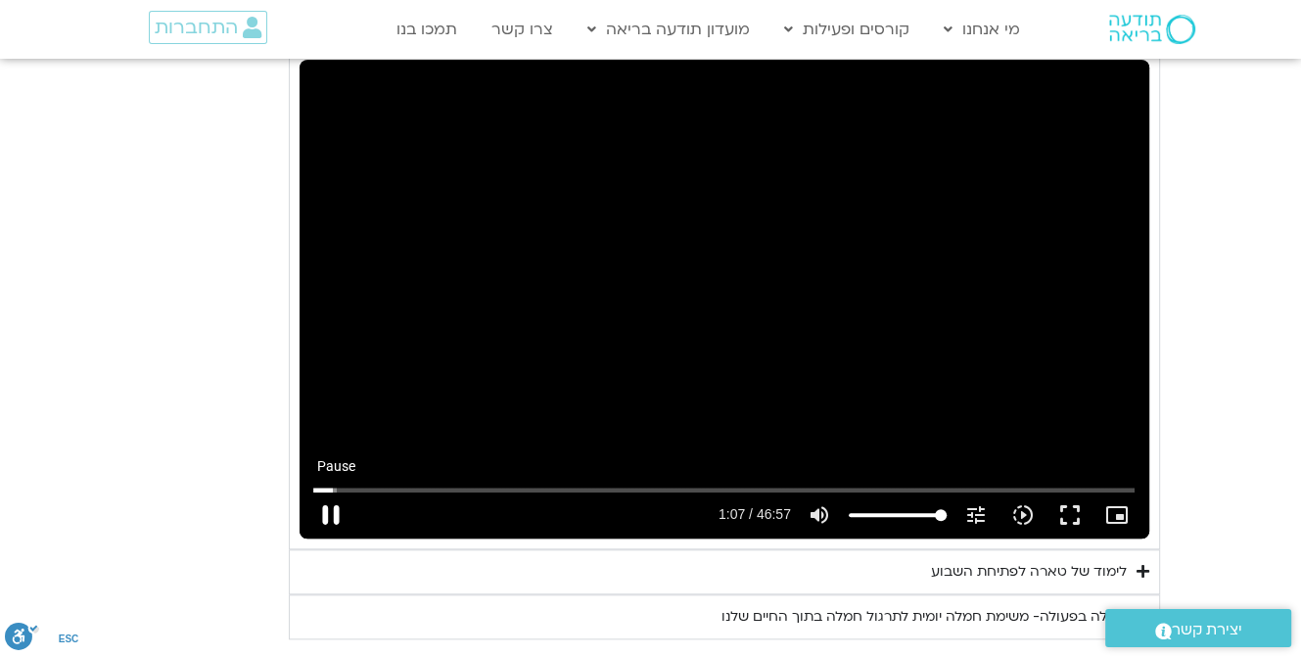
type input "992.52"
type input "68.122164"
type input "992.52"
type input "68.189678"
type input "992.52"
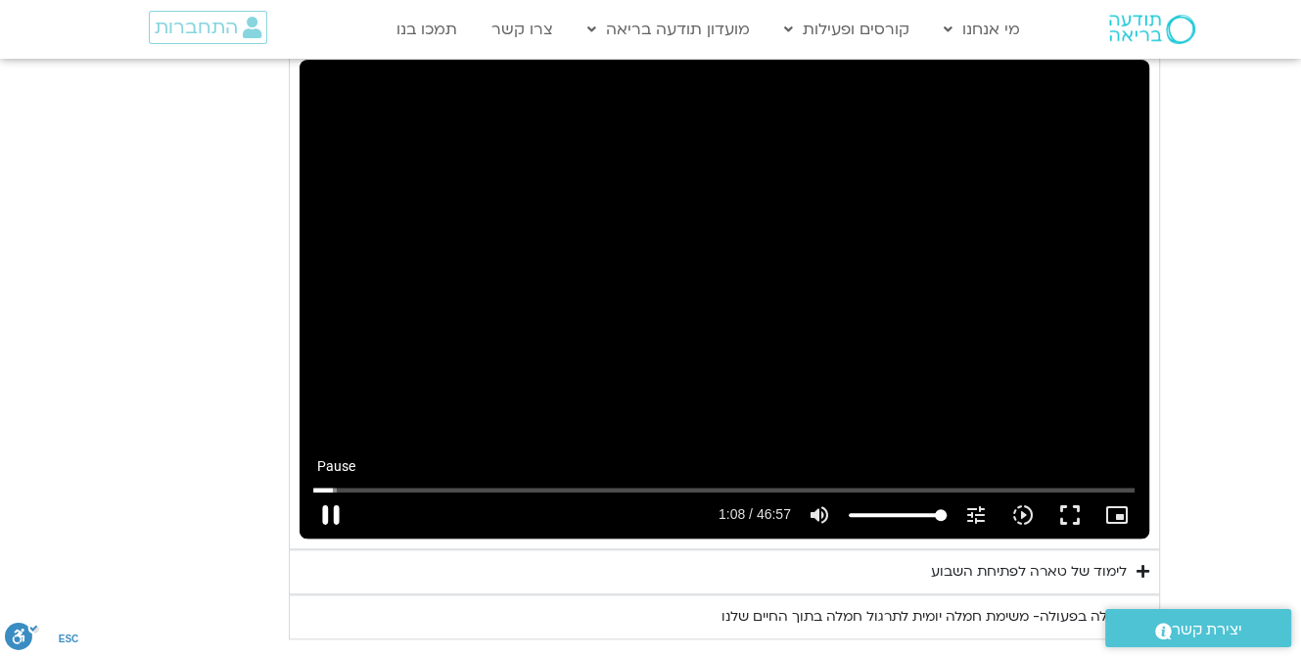
type input "68.323272"
type input "992.52"
type input "68.454788"
type input "992.52"
type input "68.584337"
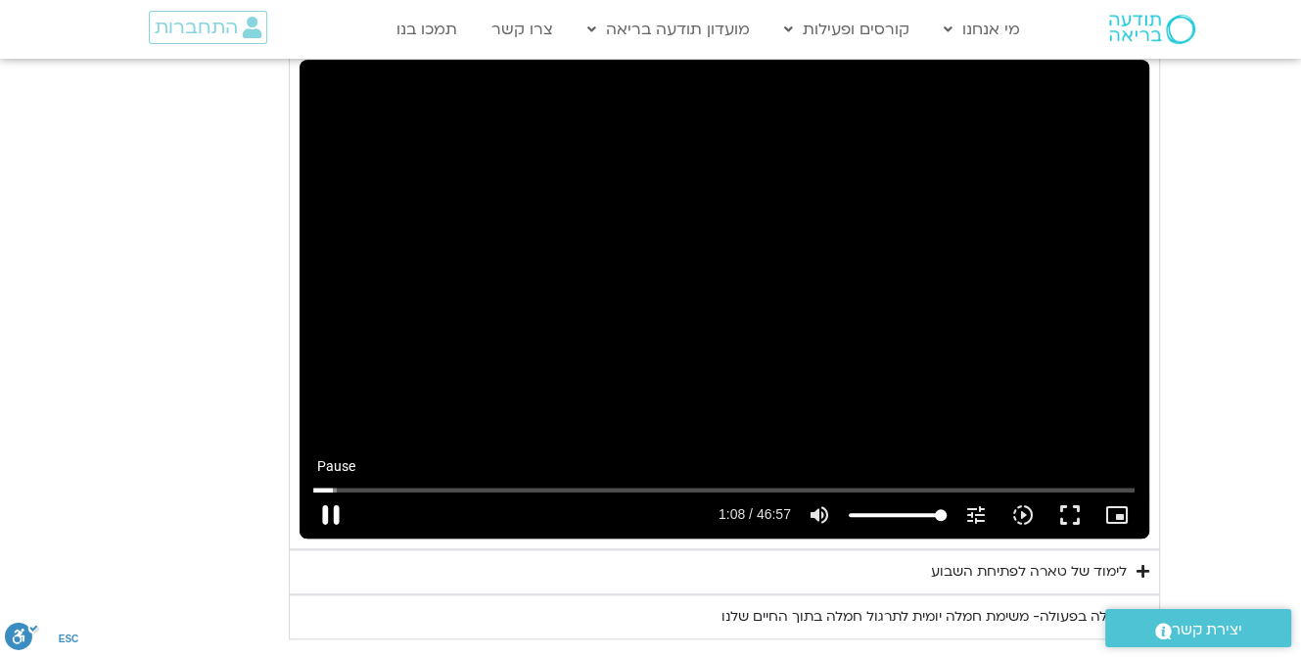
type input "992.52"
type input "68.72116"
type input "992.52"
type input "68.853536"
type input "992.52"
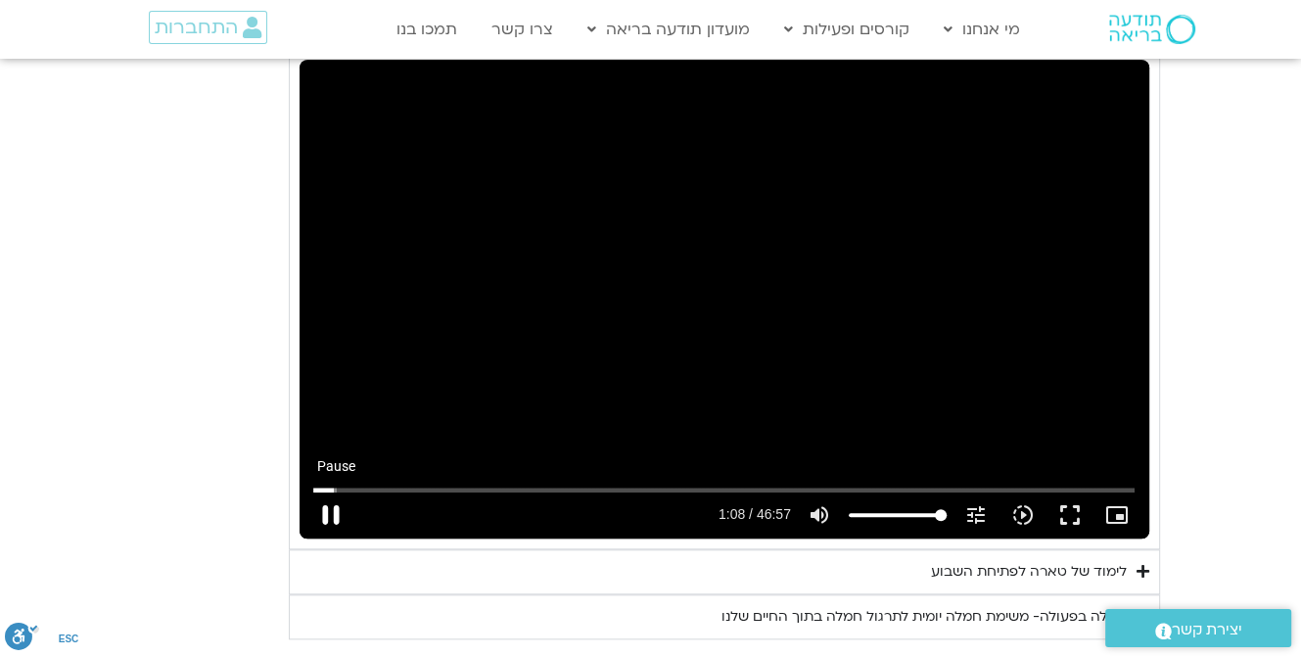
type input "68.983647"
type input "992.52"
type input "69.108863"
type input "992.52"
type input "69.242152"
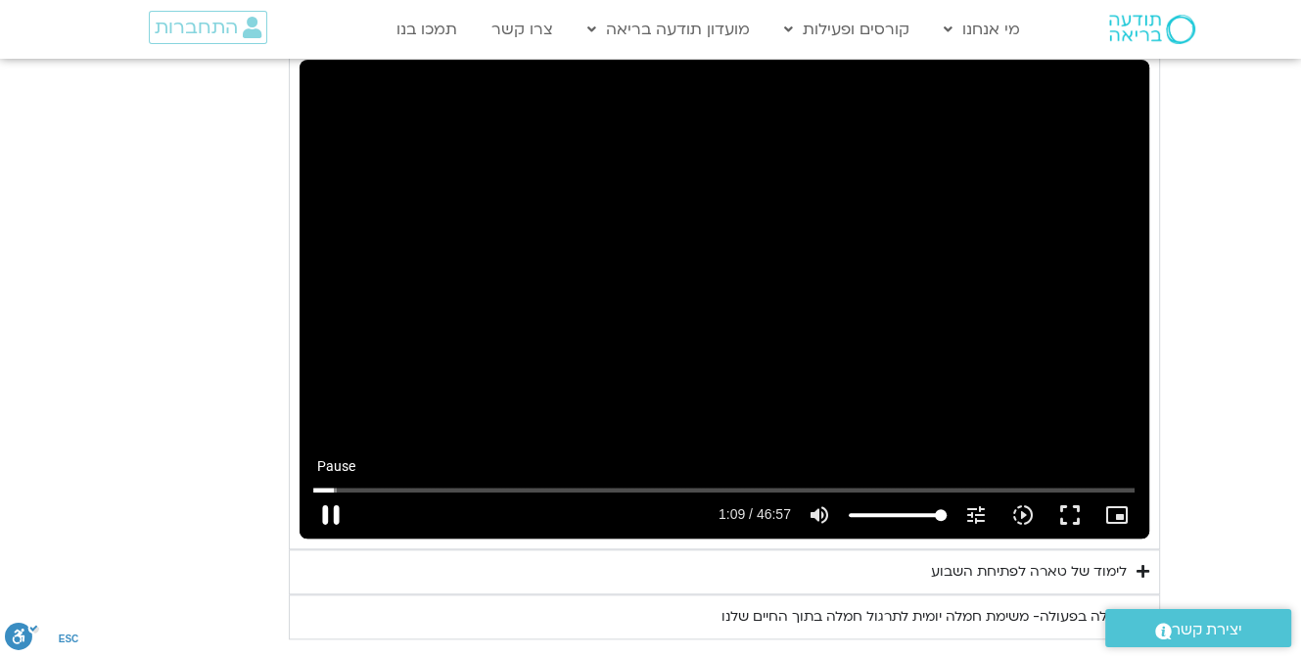
type input "992.52"
type input "69.37214"
type input "992.52"
type input "69.507283"
type input "992.52"
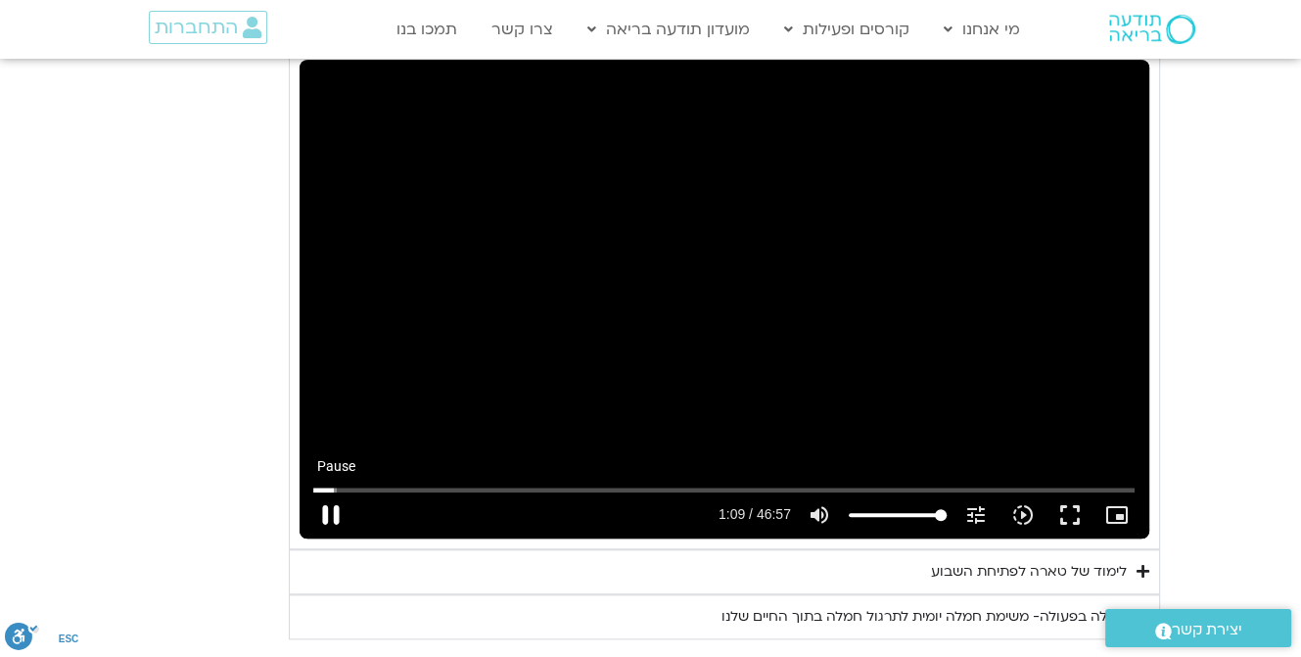
type input "69.641064"
type input "992.52"
type input "69.772238"
type input "992.52"
type input "69.904311"
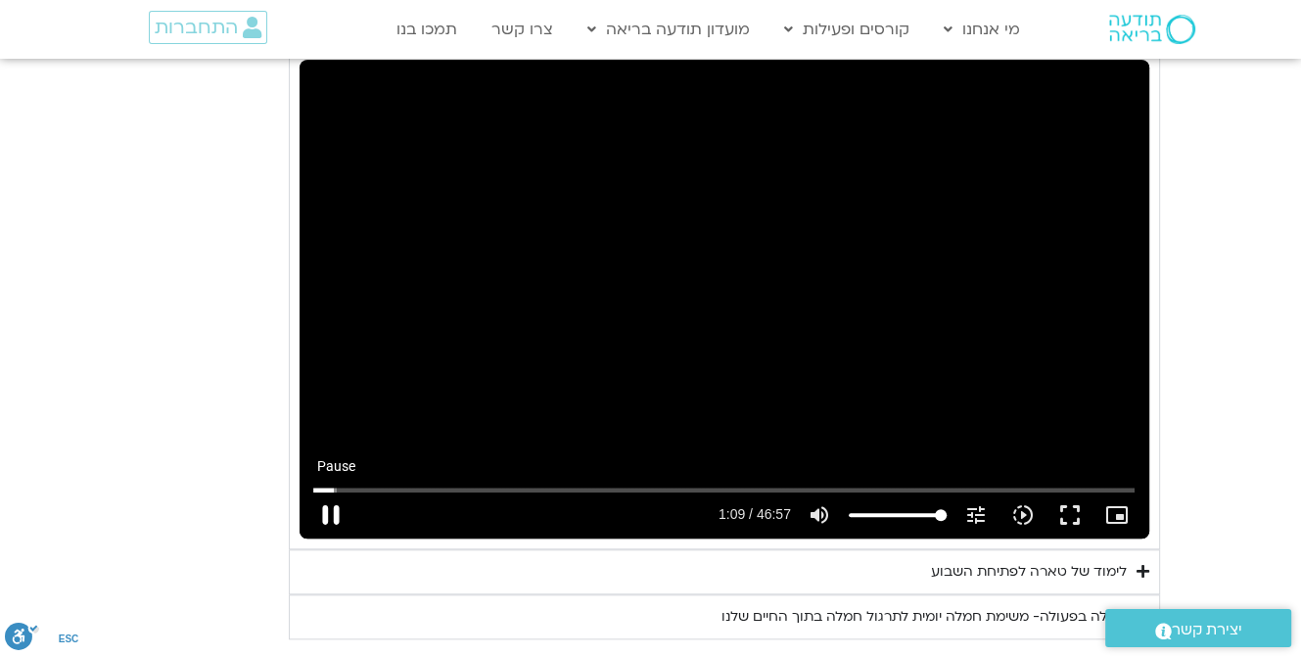
type input "992.52"
type input "70.04131"
type input "992.52"
type input "70.174282"
type input "992.52"
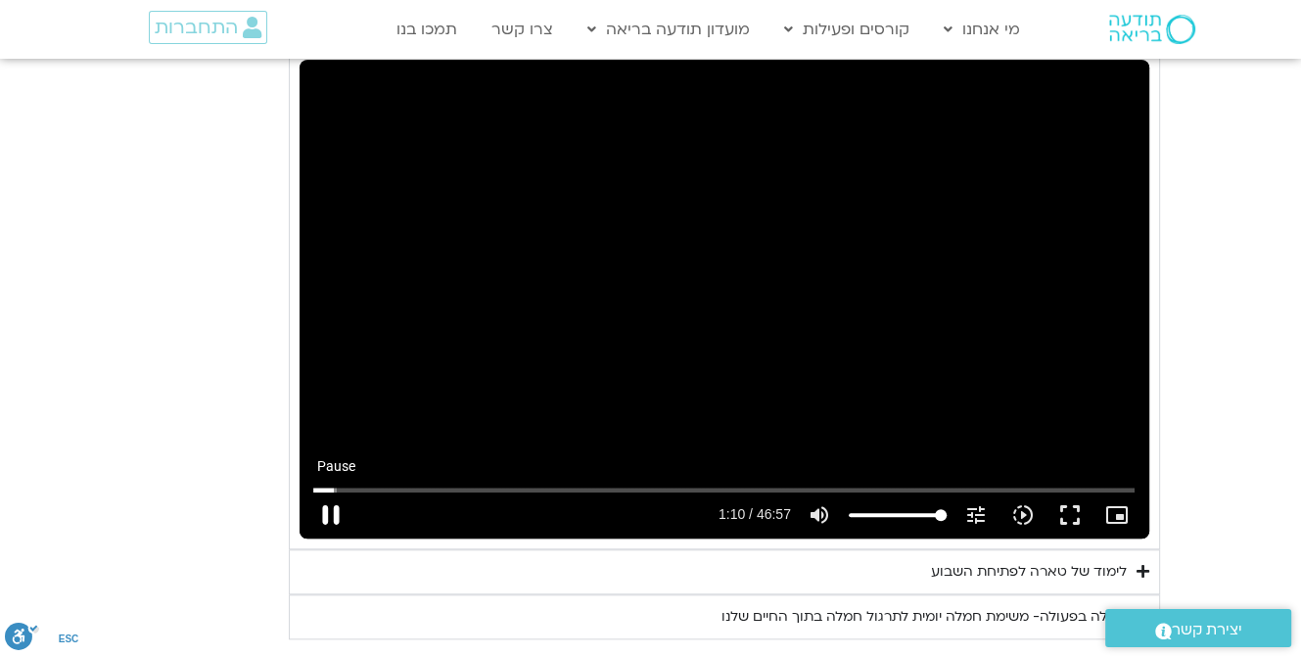
type input "70.299532"
type input "992.52"
type input "70.428103"
type input "992.52"
type input "70.562848"
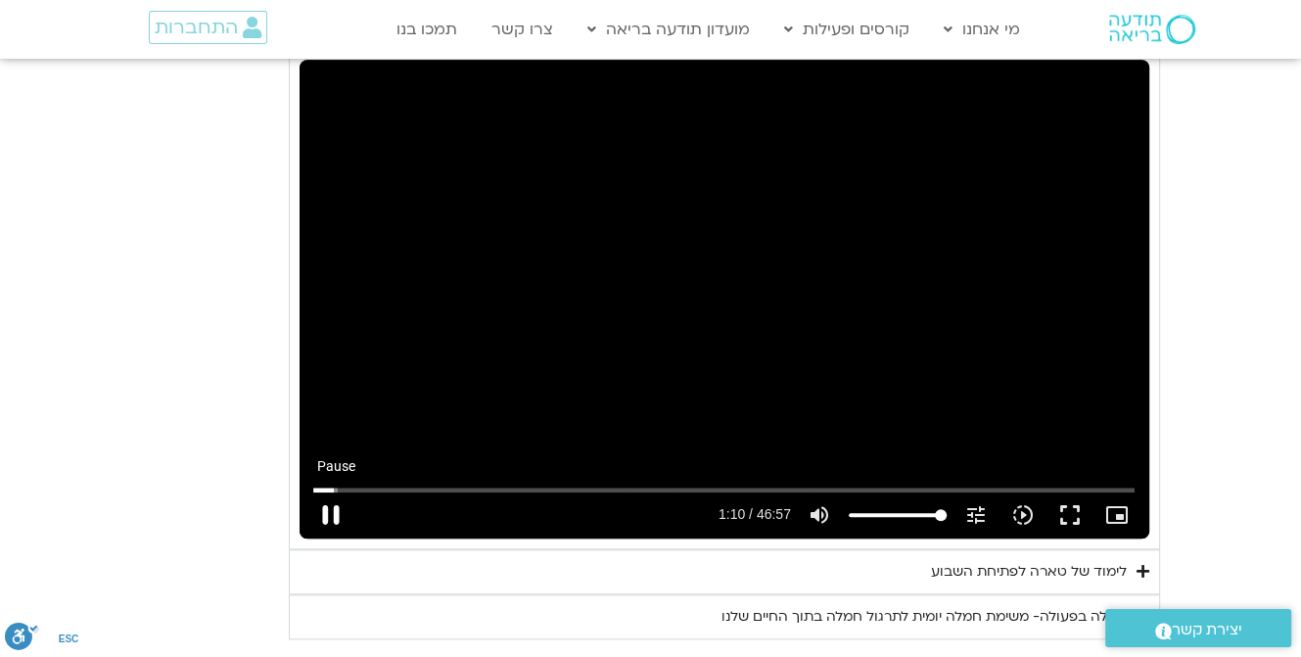
type input "992.52"
type input "70.693238"
type input "992.52"
type input "70.830148"
type input "992.52"
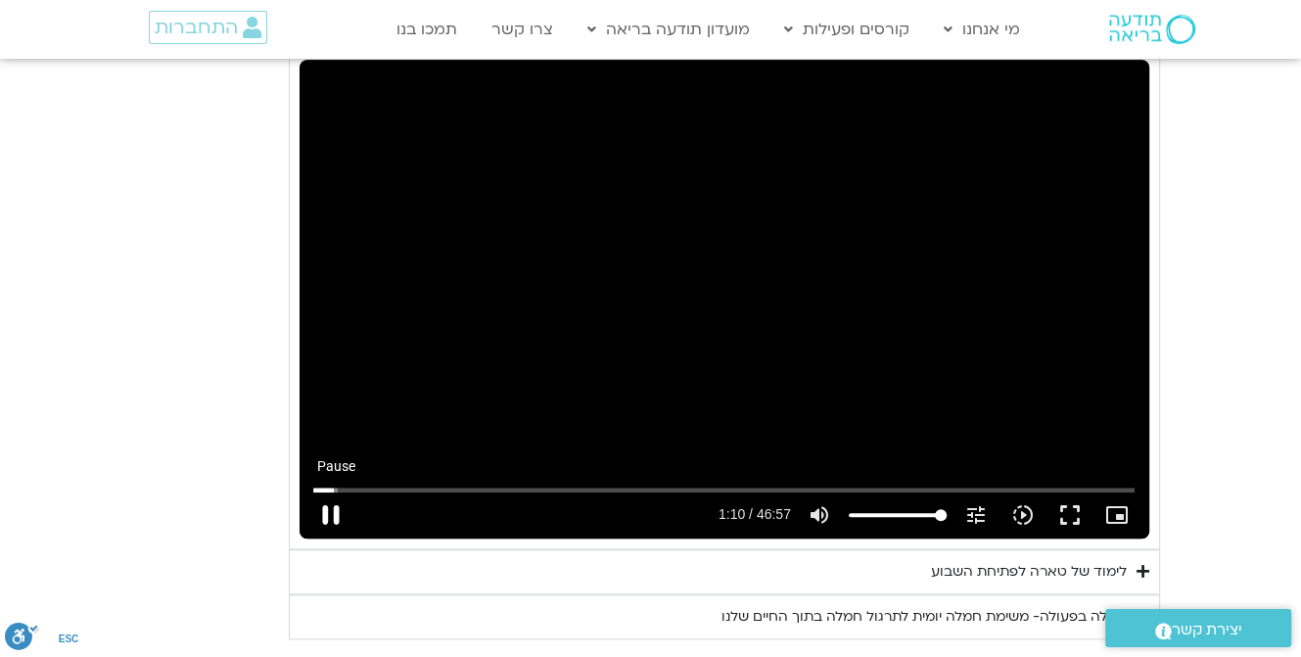
type input "70.958007"
type input "992.52"
type input "71.092958"
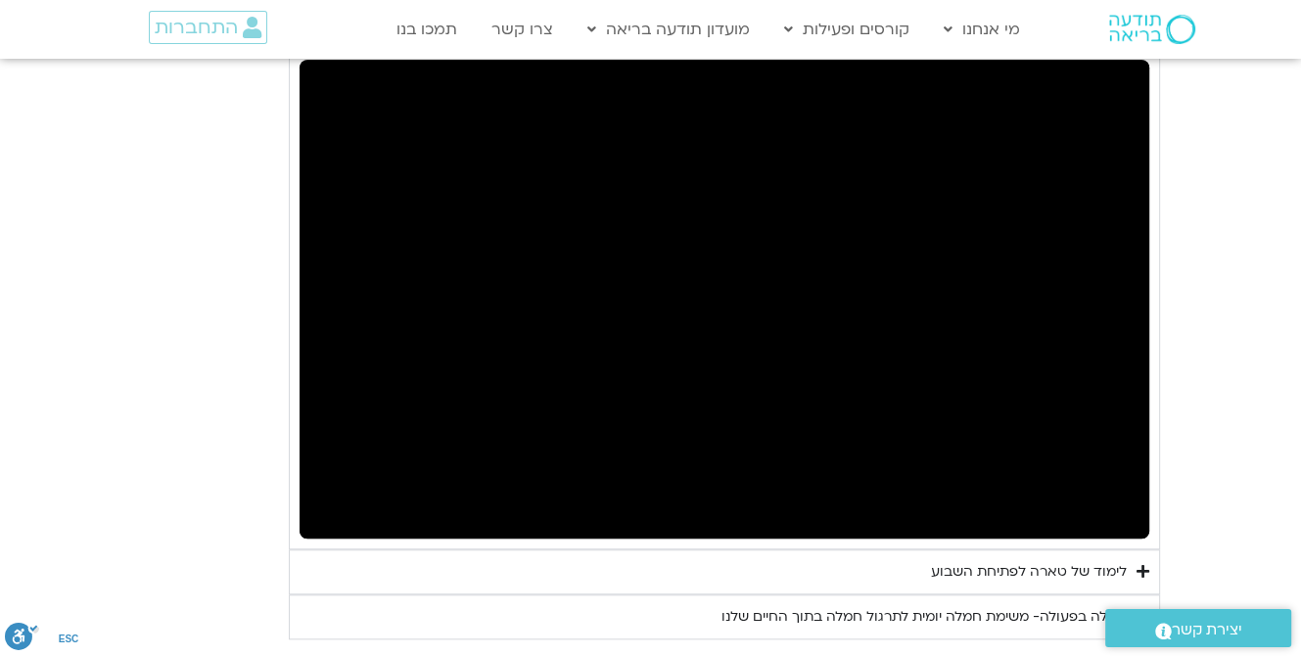
type input "992.52"
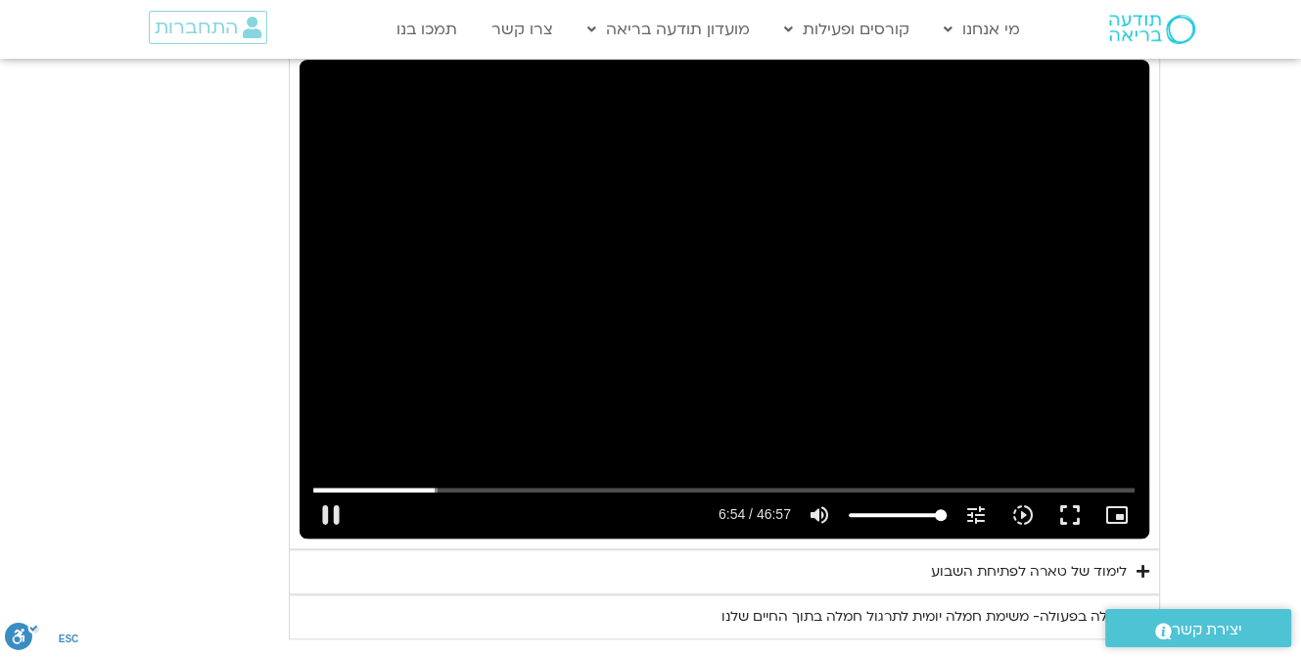
type input "415.014093"
type input "992.52"
type input "415.081261"
type input "992.52"
type input "415.20944"
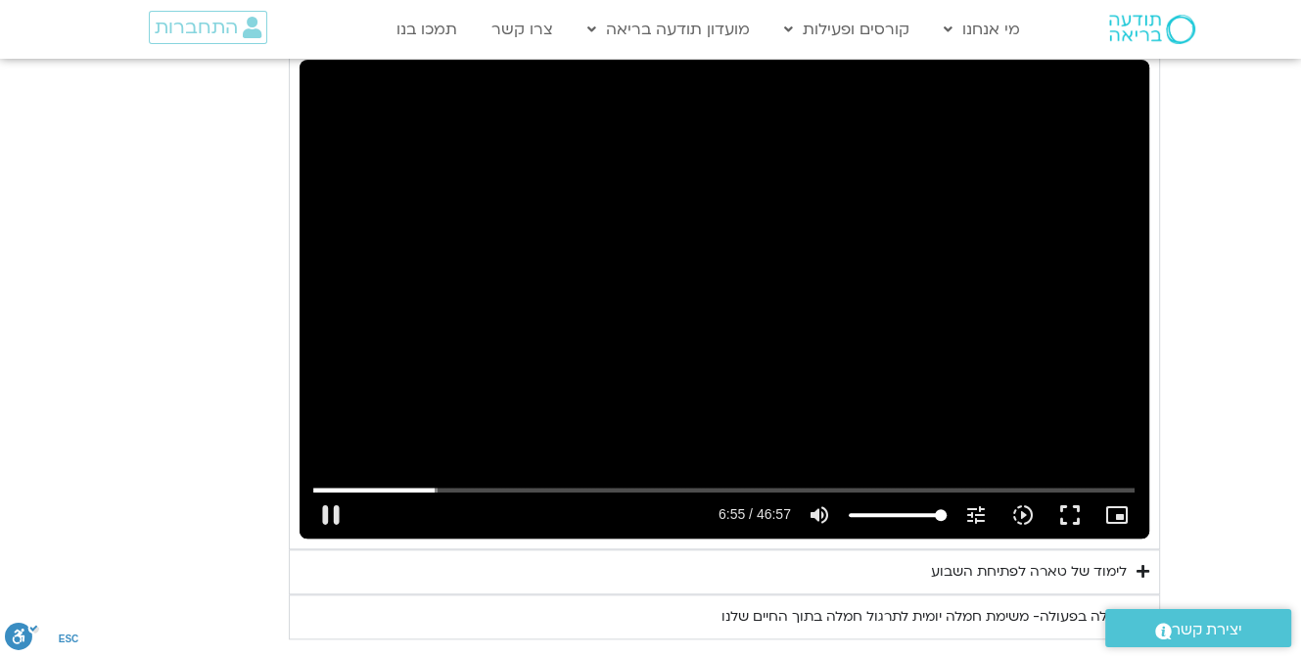
type input "992.52"
type input "415.353332"
type input "992.52"
type input "415.483251"
type input "992.52"
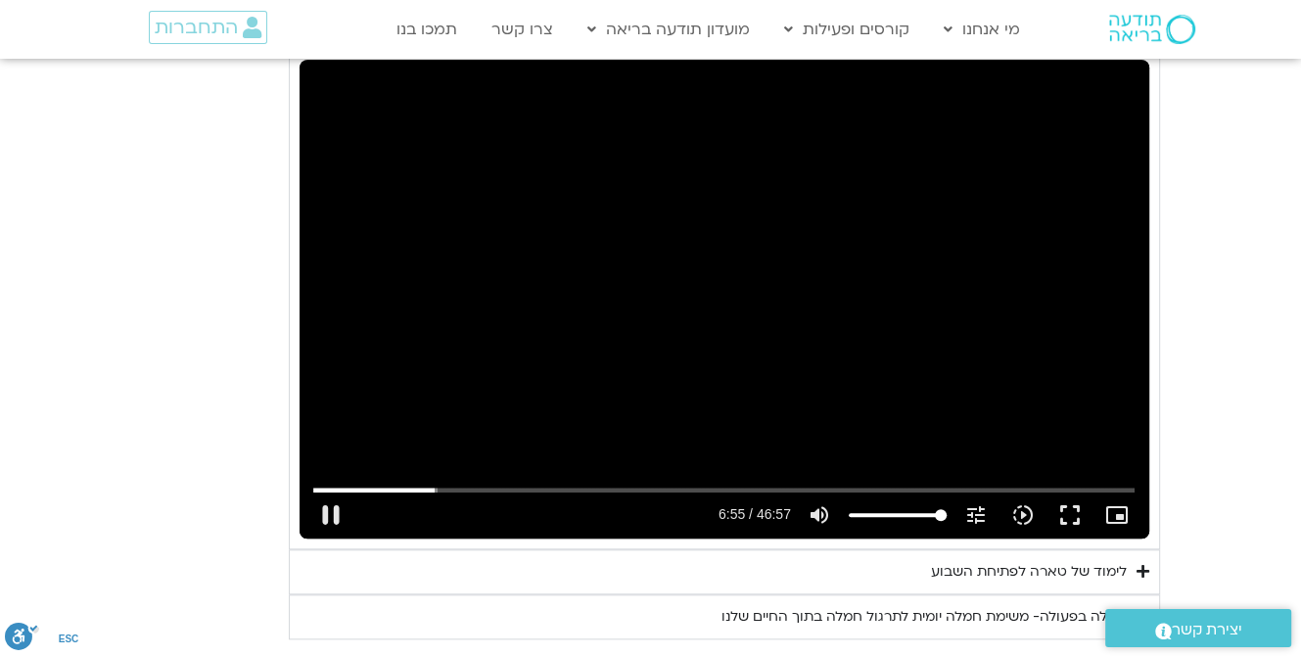
type input "415.722559"
type input "992.52"
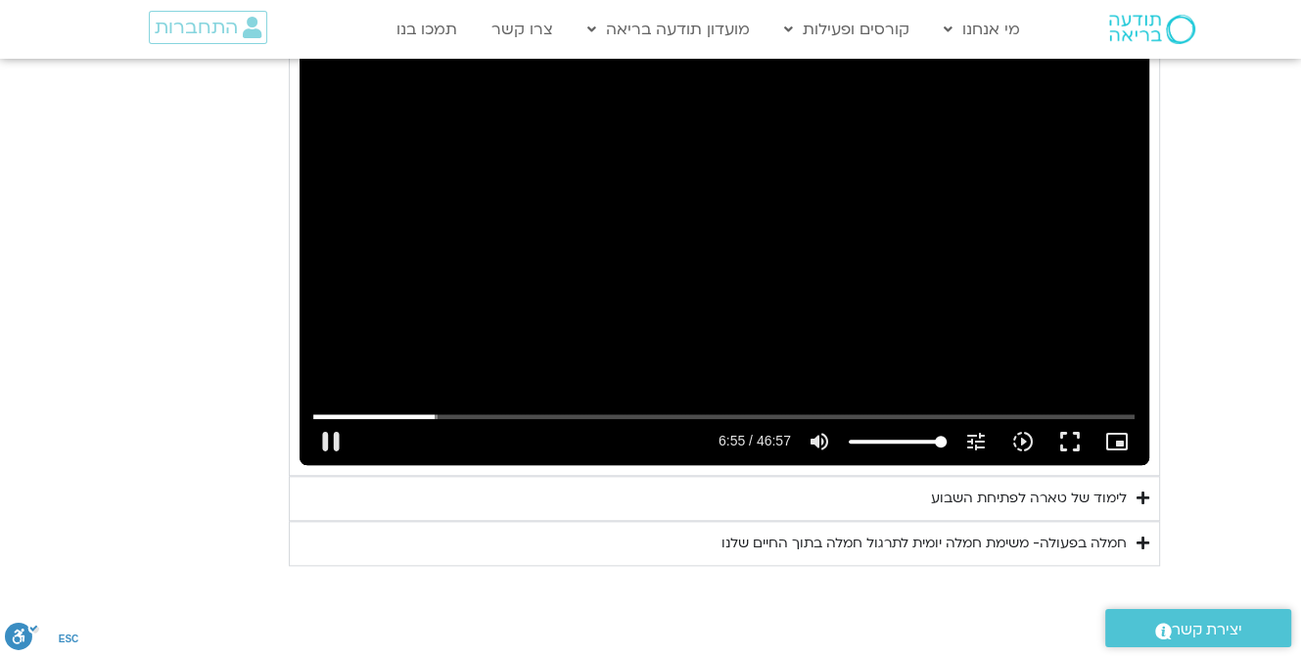
type input "415.838634"
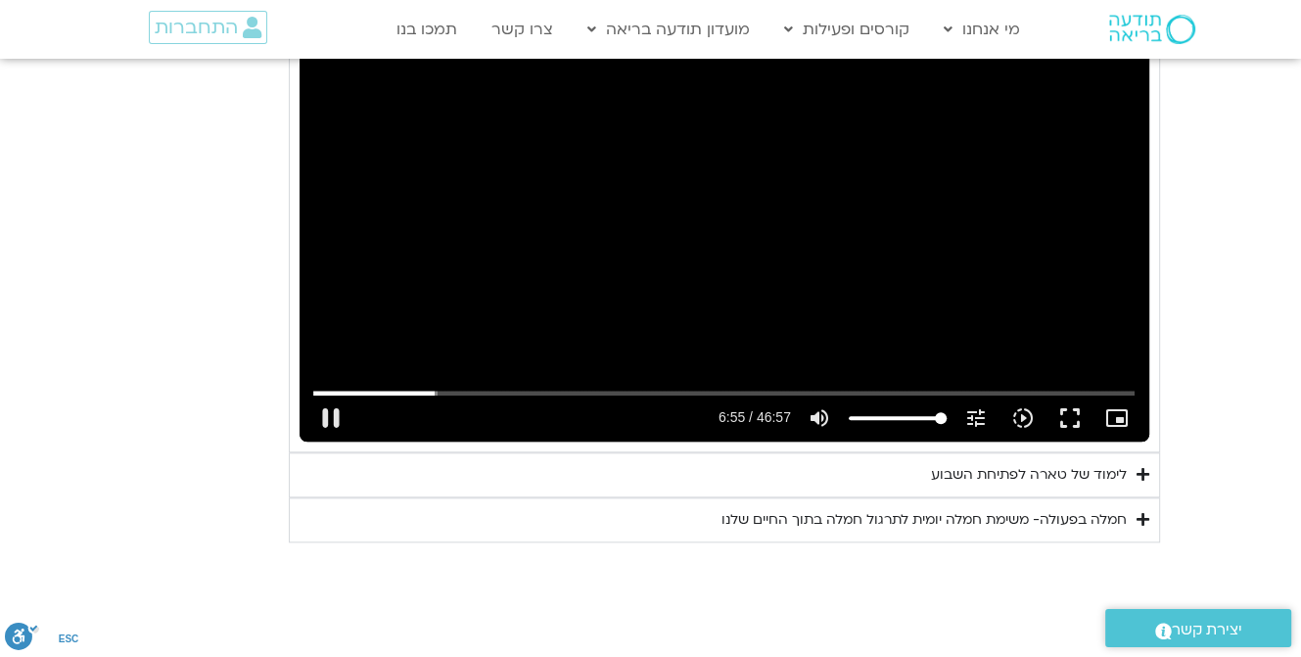
type input "992.52"
type input "415.921226"
type input "992.52"
type input "416.050916"
type input "992.52"
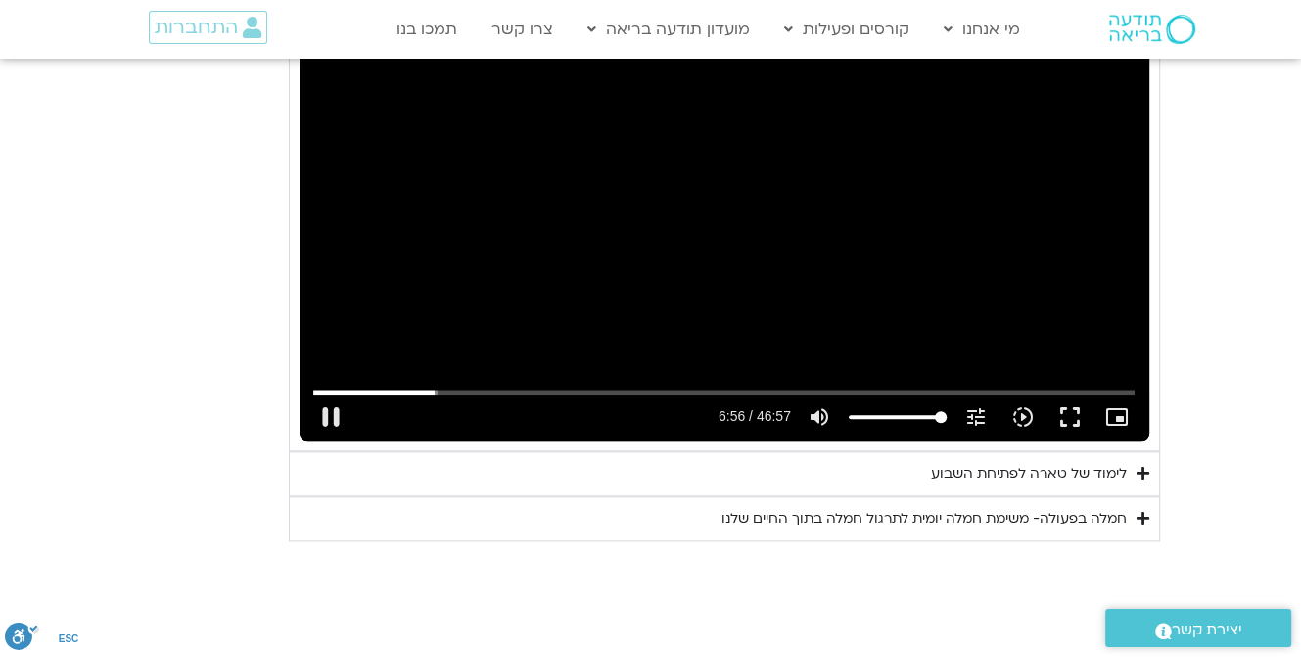
type input "416.190524"
type input "992.52"
type input "416.318821"
type input "992.52"
type input "416.450351"
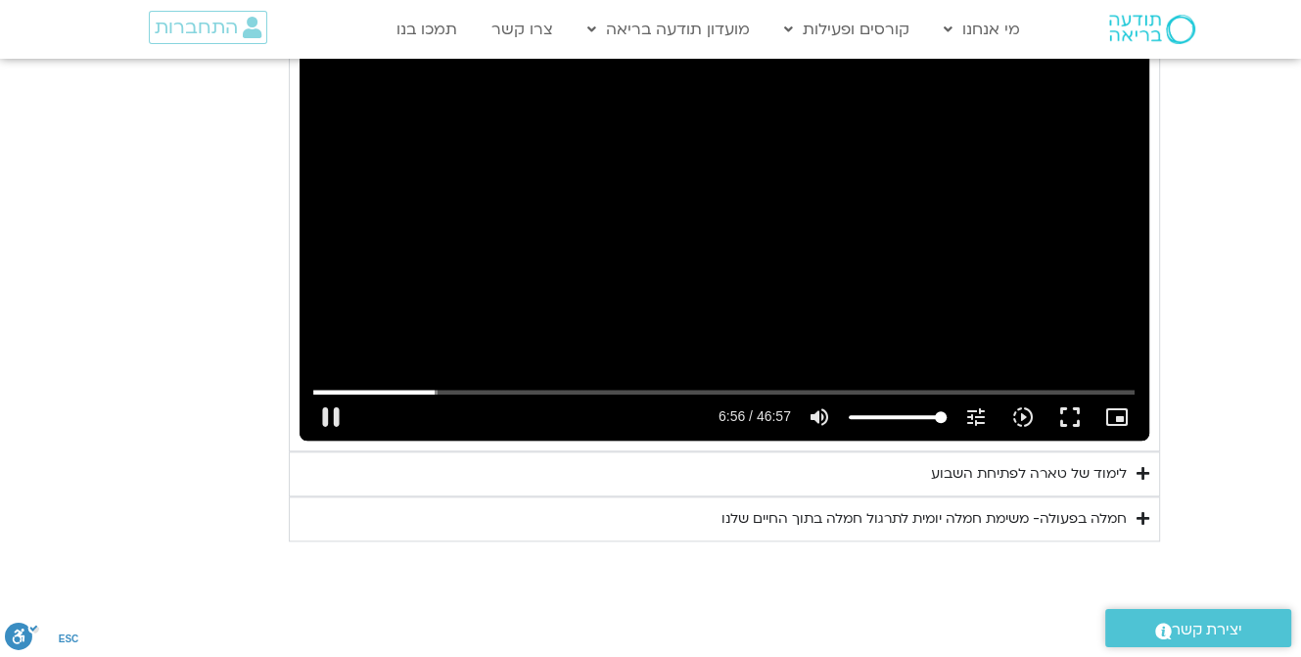
type input "992.52"
type input "416.581163"
type input "992.52"
type input "416.707098"
type input "992.52"
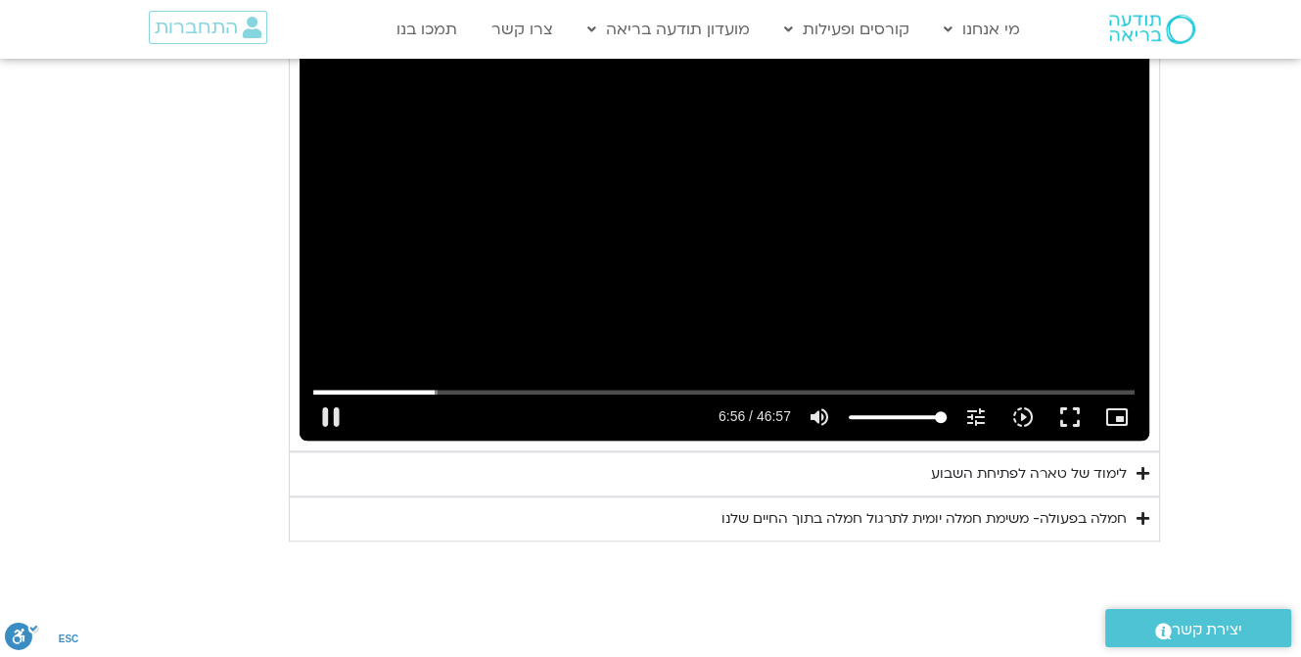
type input "416.833605"
type input "992.52"
type input "416.959399"
type input "992.52"
type input "417.091265"
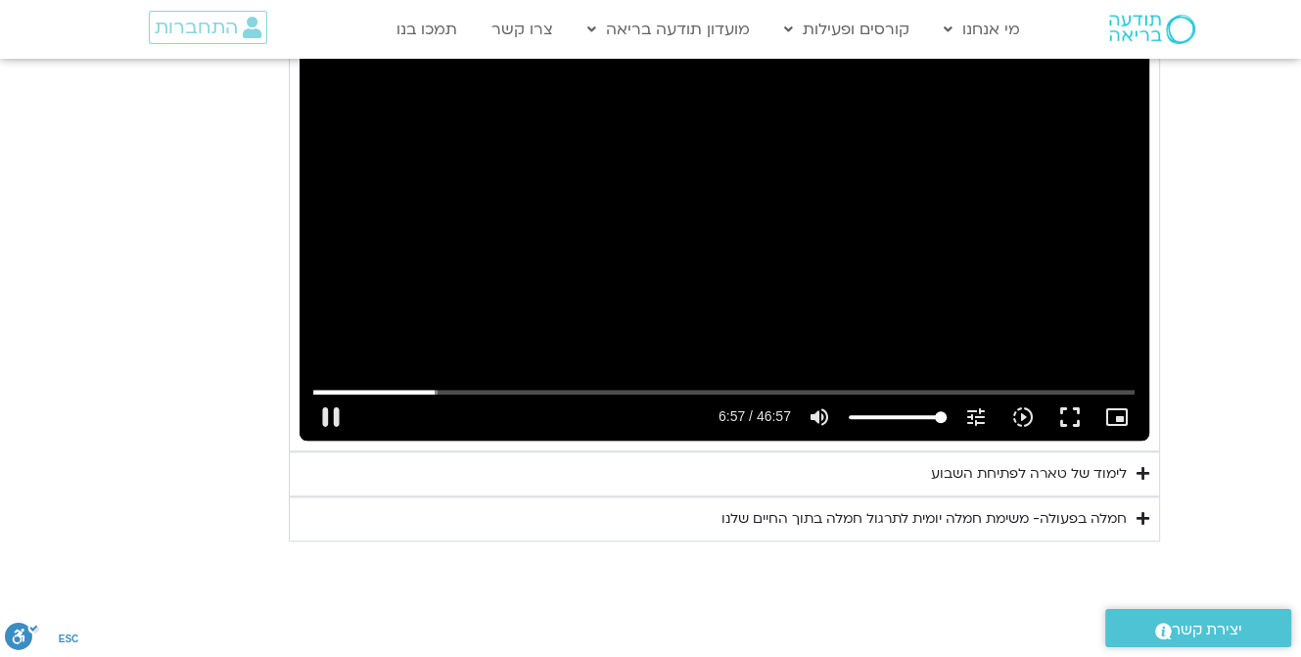
type input "992.52"
type input "417.225683"
type input "992.52"
type input "417.362505"
type input "992.52"
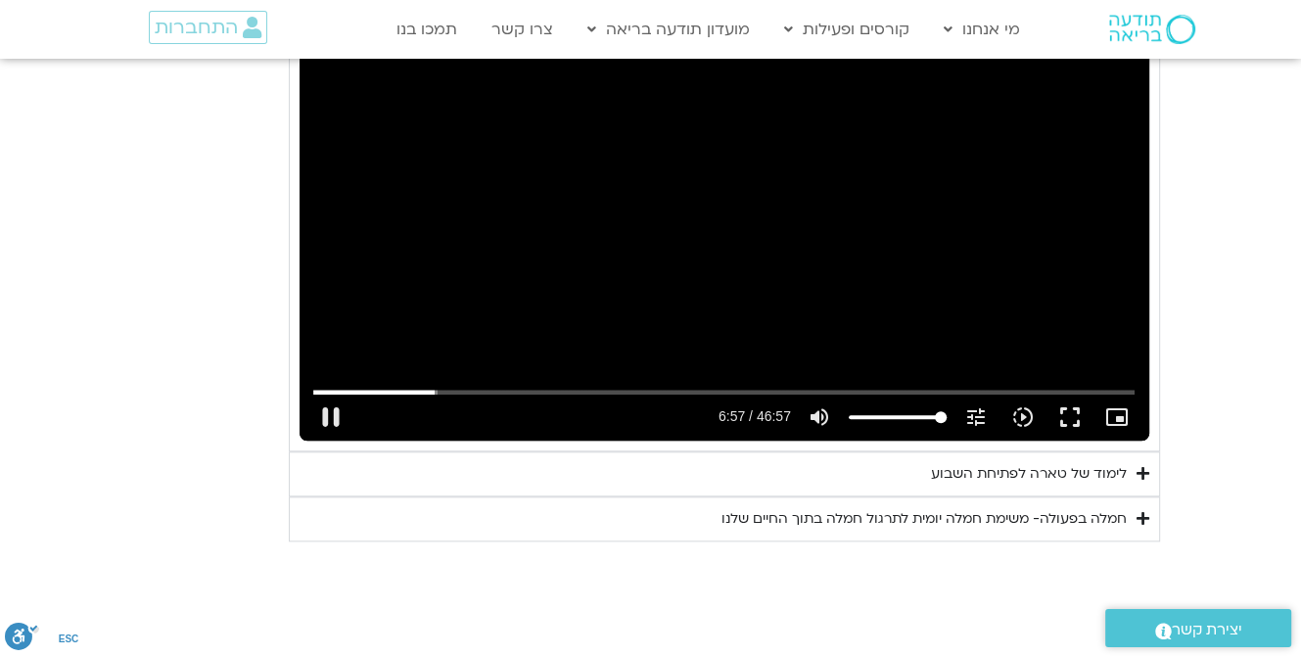
type input "417.49743"
type input "992.52"
type input "417.726741"
type input "992.52"
type input "417.908884"
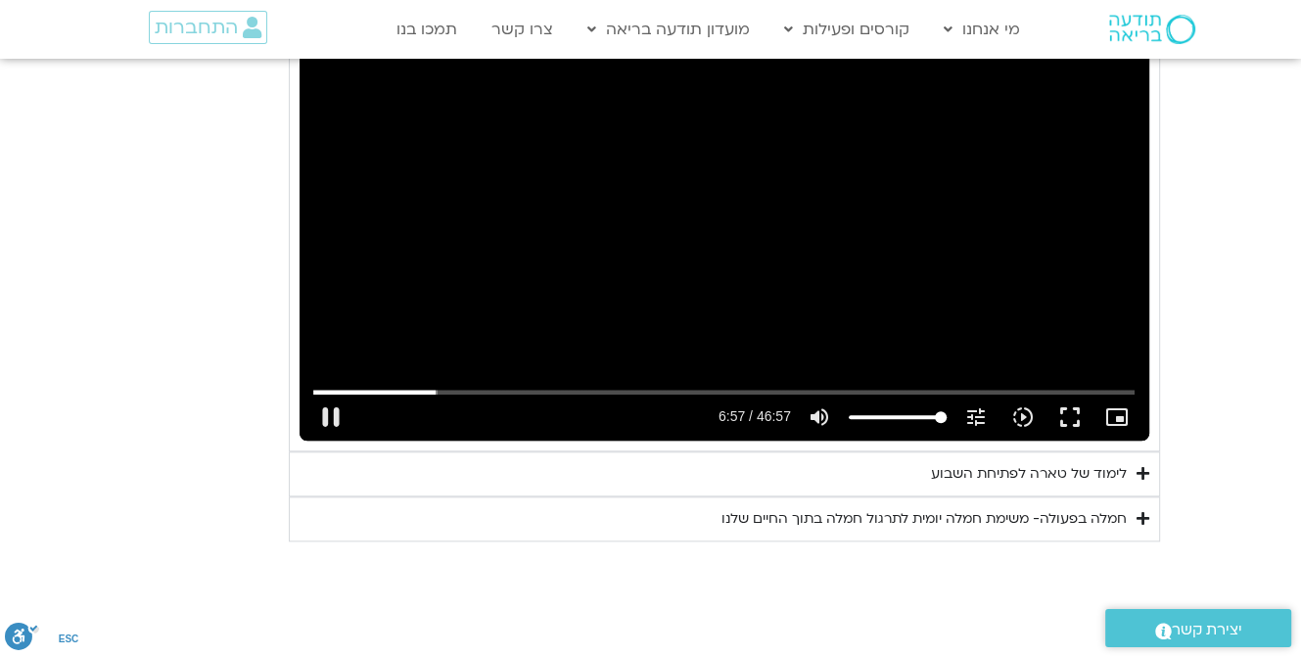
type input "992.52"
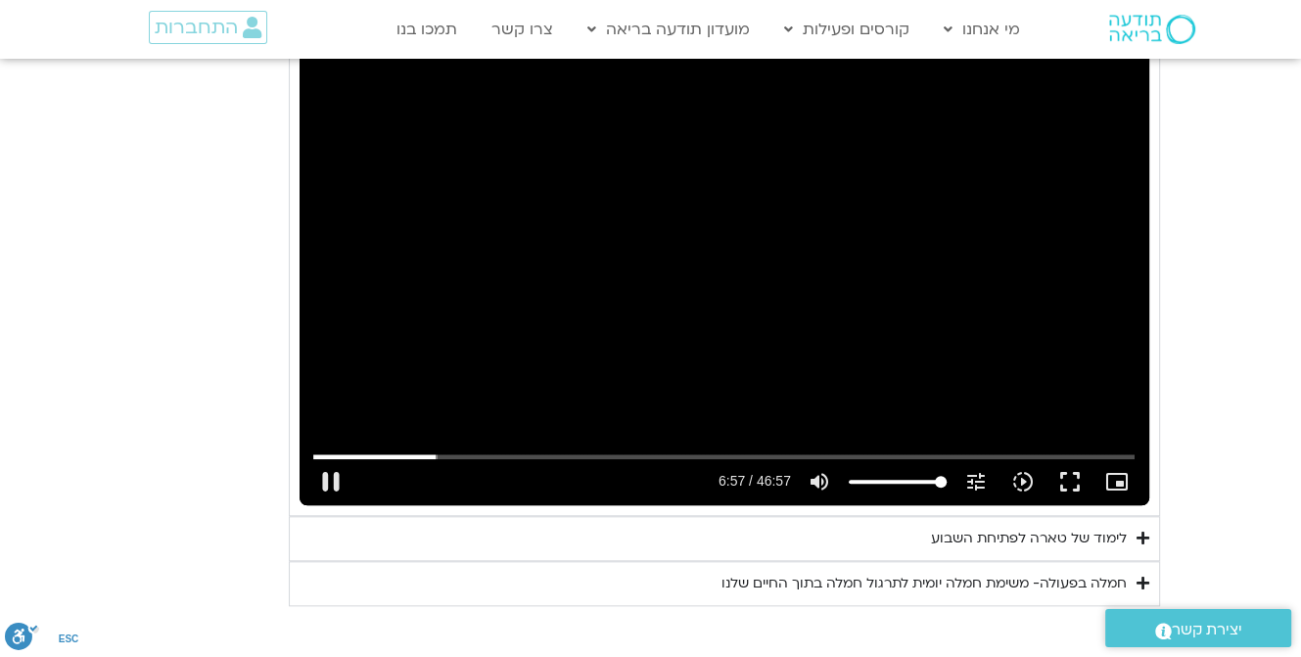
type input "418.042056"
type input "992.52"
type input "418.089668"
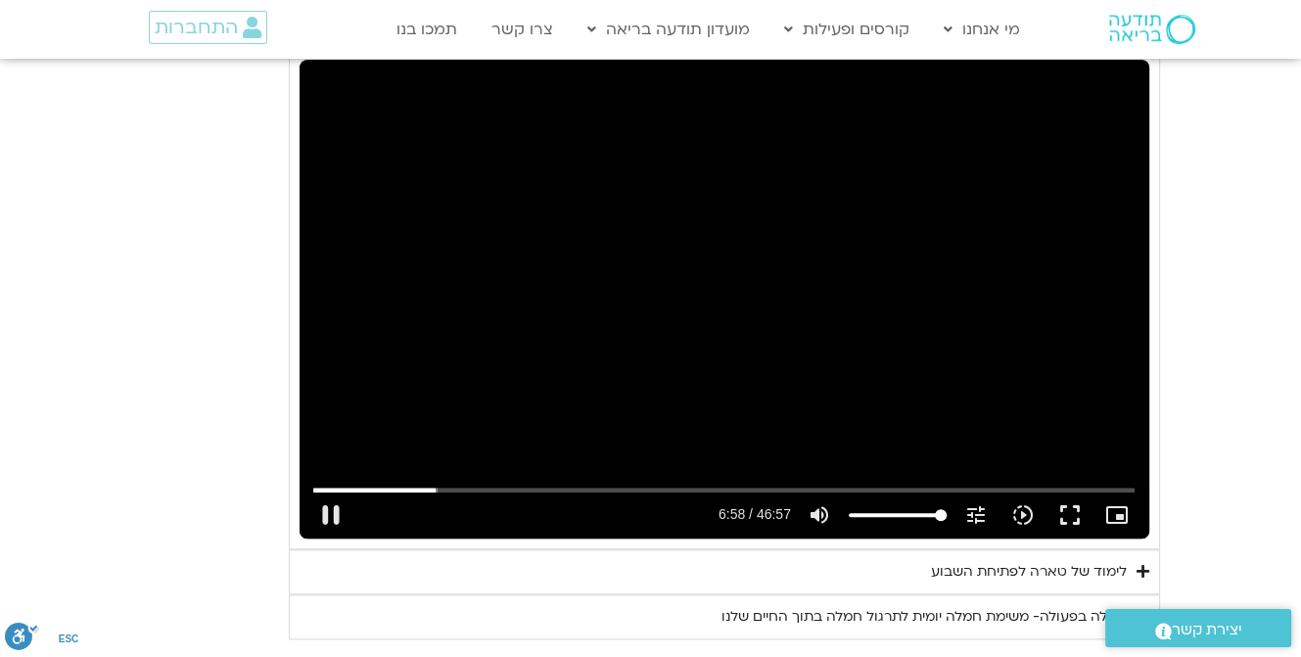
type input "992.52"
type input "418.217123"
type input "992.52"
type input "418.342408"
type input "992.52"
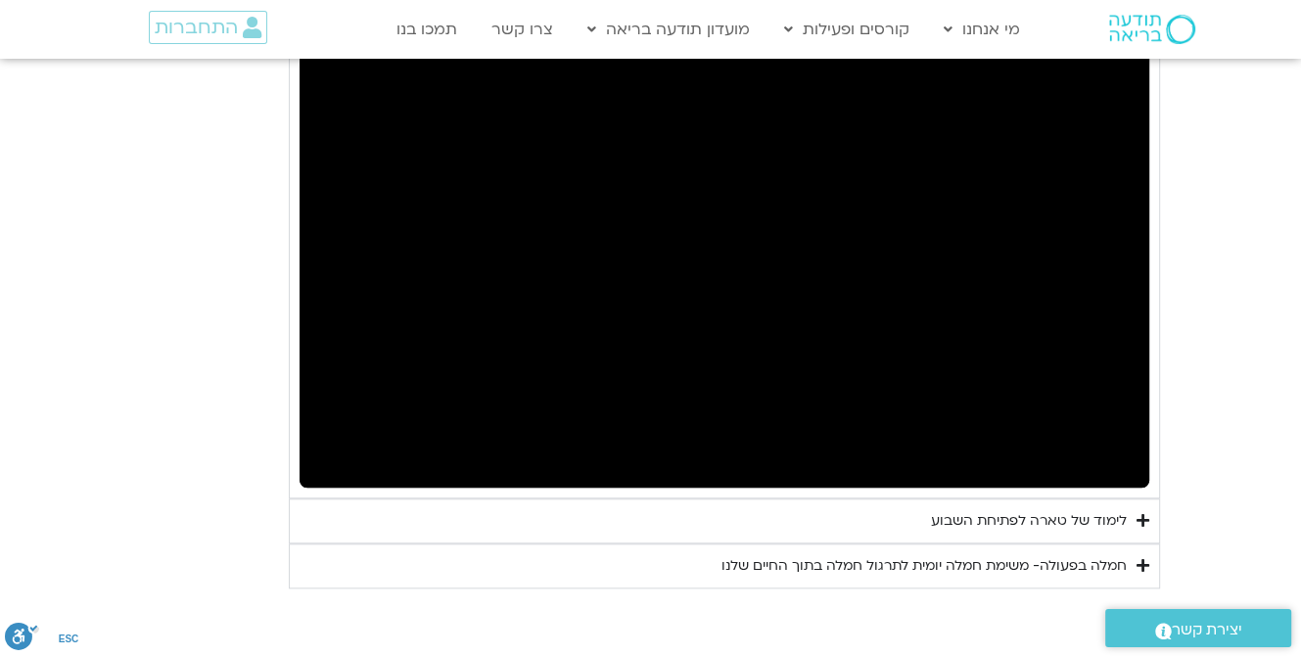
scroll to position [1766, 0]
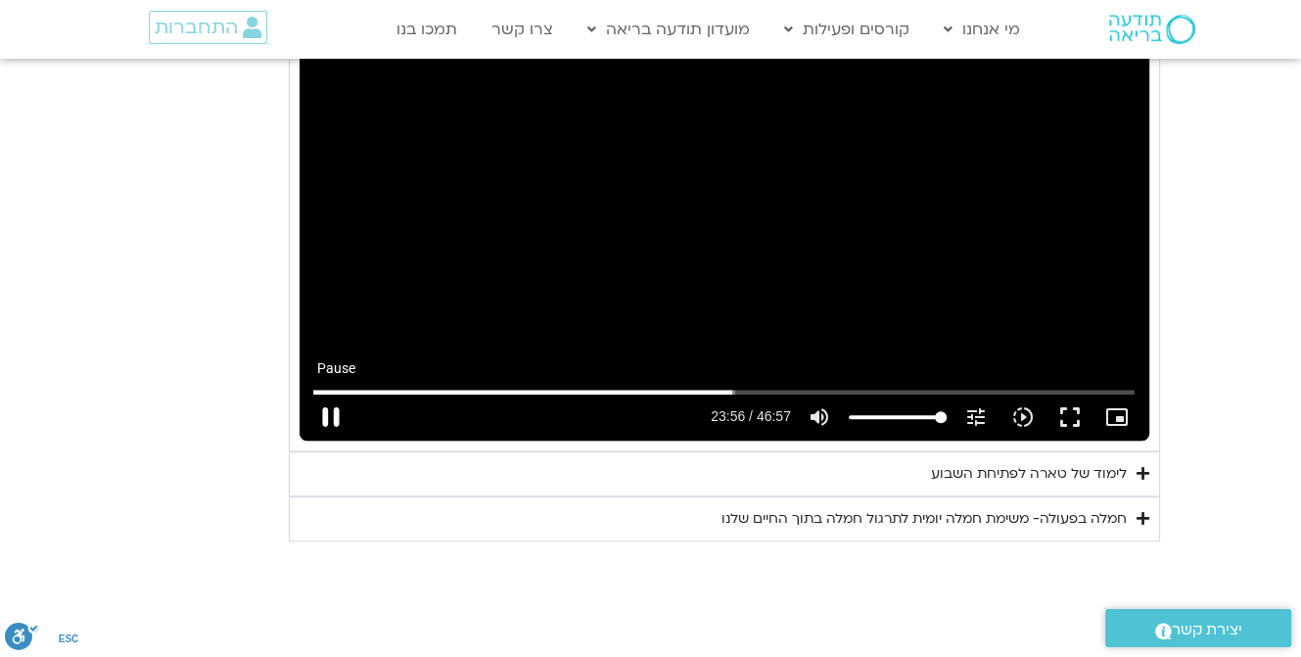
click at [321, 420] on button "pause" at bounding box center [330, 417] width 47 height 47
click at [1022, 466] on div "לימוד של טארה לפתיחת השבוע" at bounding box center [1029, 474] width 196 height 24
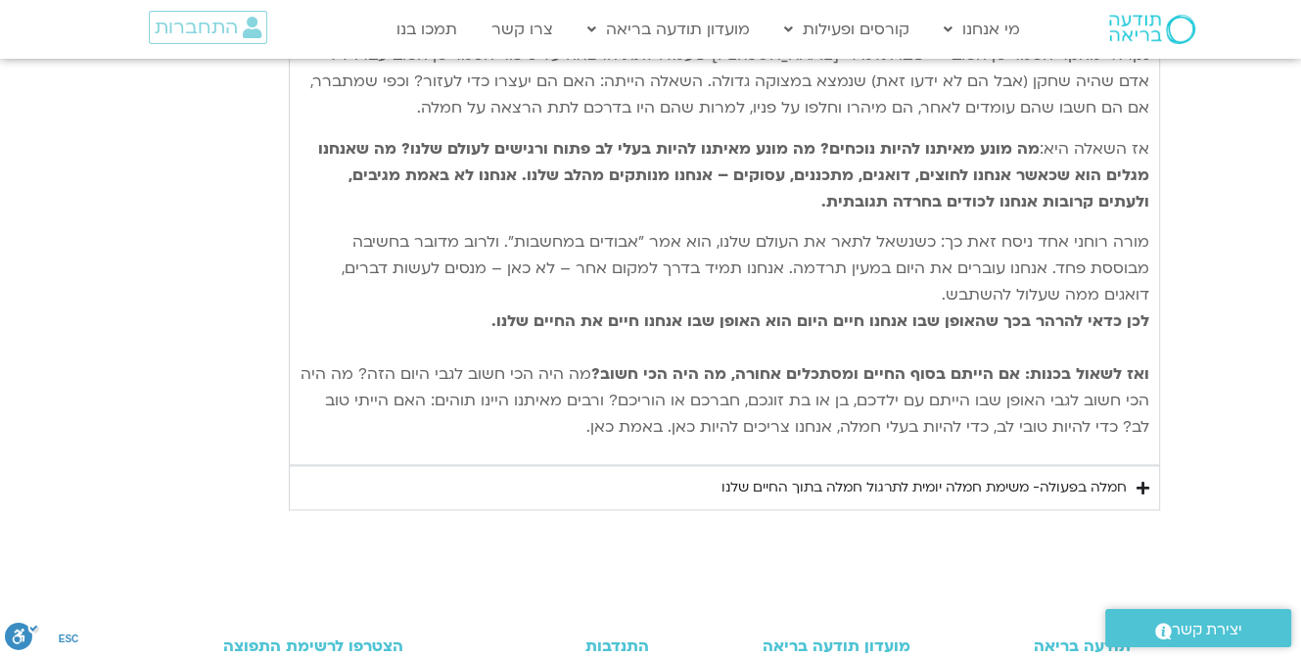
scroll to position [2451, 0]
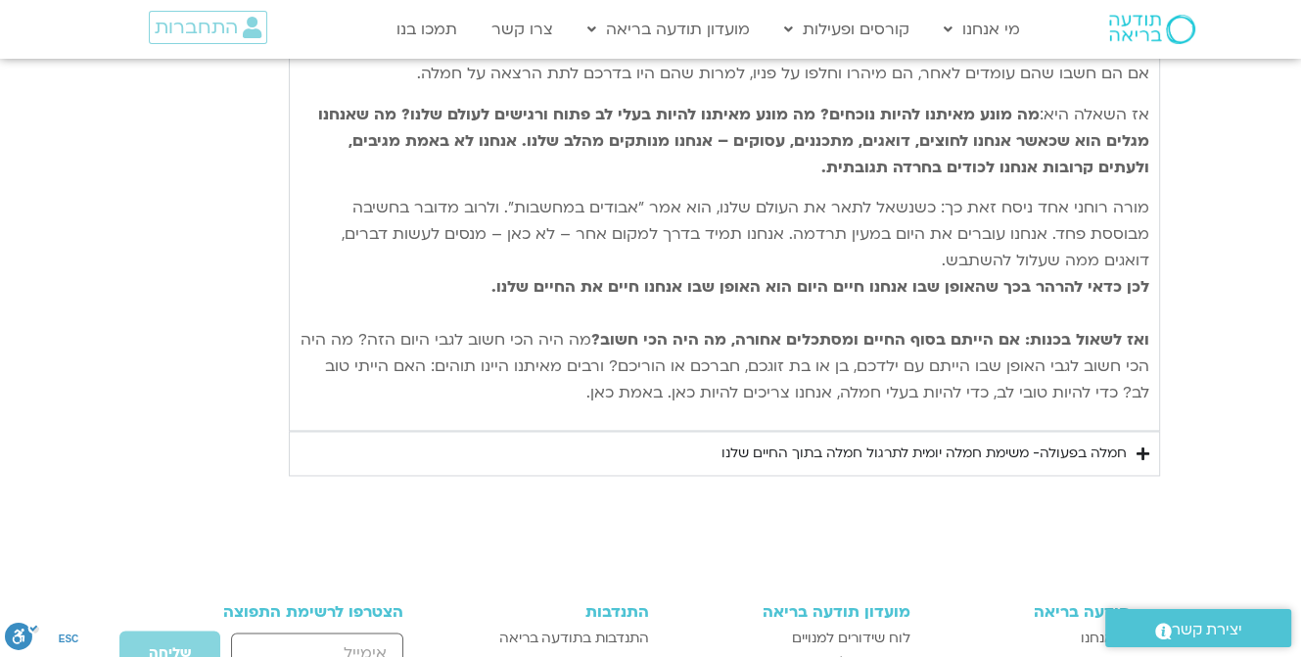
click at [978, 448] on div "חמלה בפעולה- משימת חמלה יומית לתרגול חמלה בתוך החיים שלנו" at bounding box center [924, 454] width 405 height 24
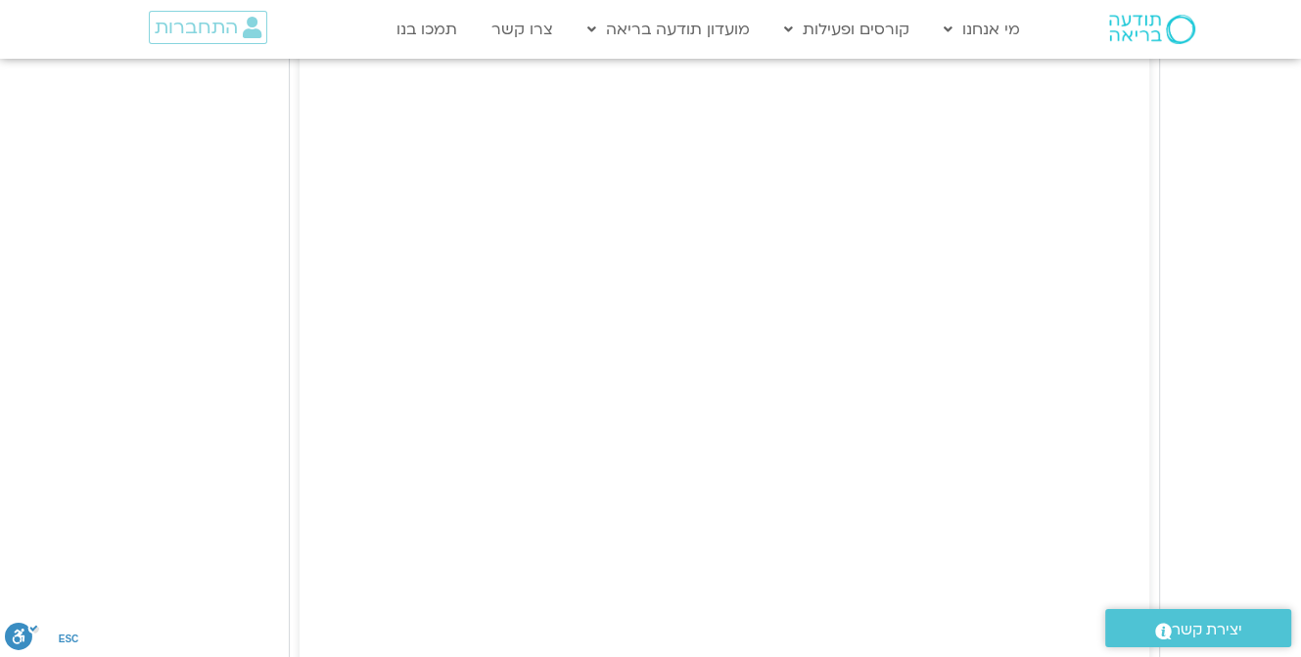
scroll to position [3039, 0]
